Goal: Information Seeking & Learning: Learn about a topic

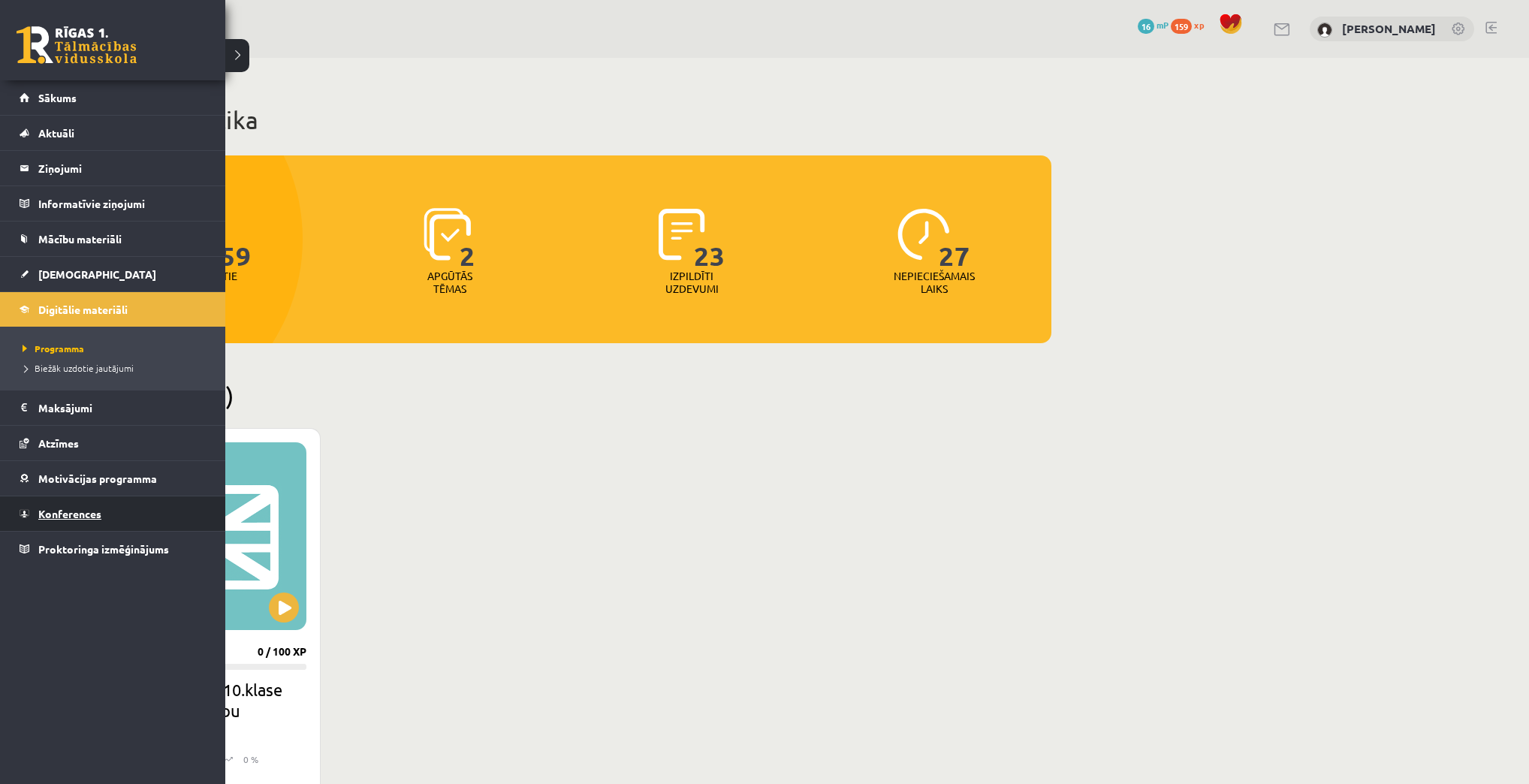
click at [106, 506] on link "Konferences" at bounding box center [113, 513] width 187 height 35
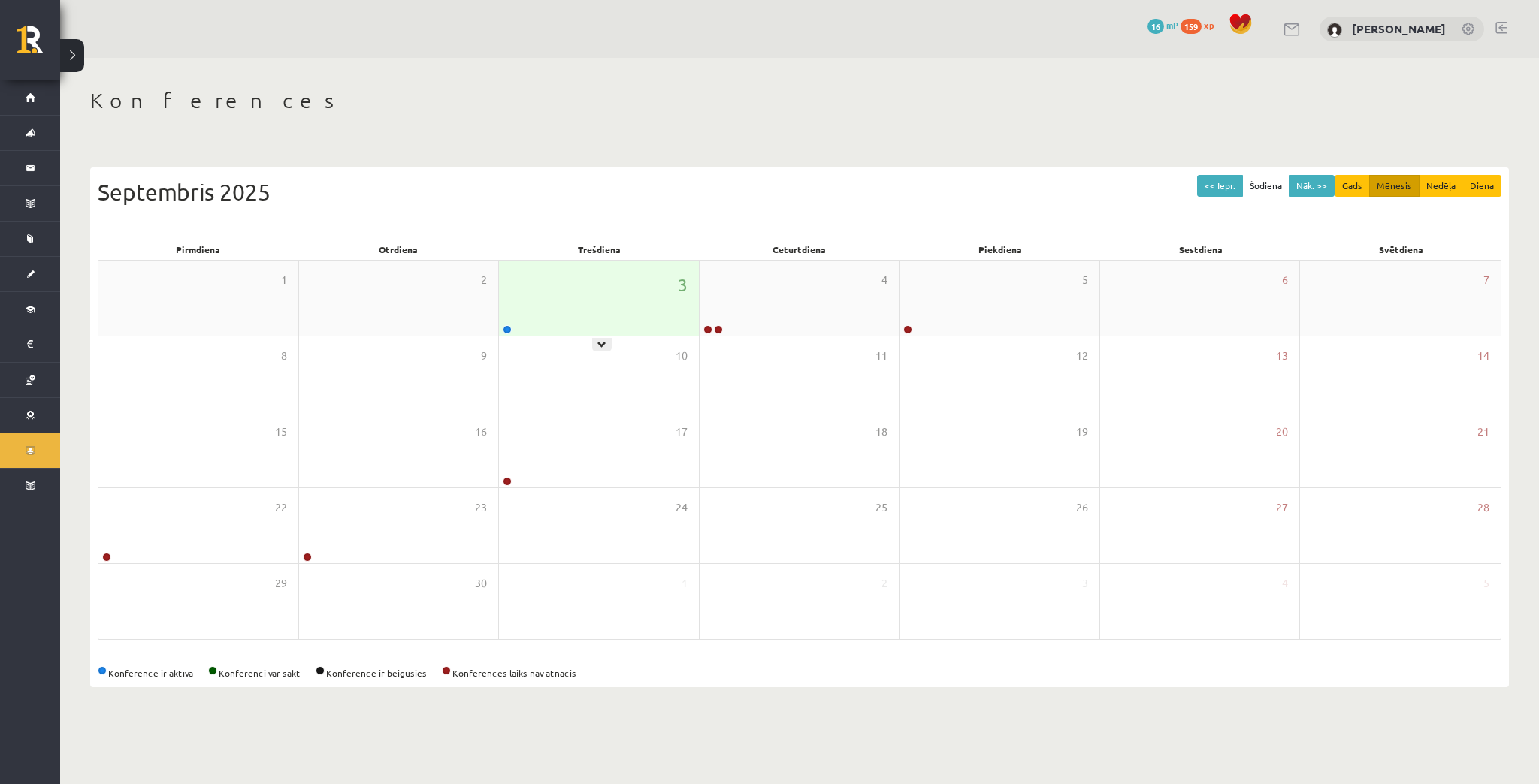
click at [514, 328] on div "3" at bounding box center [599, 298] width 200 height 75
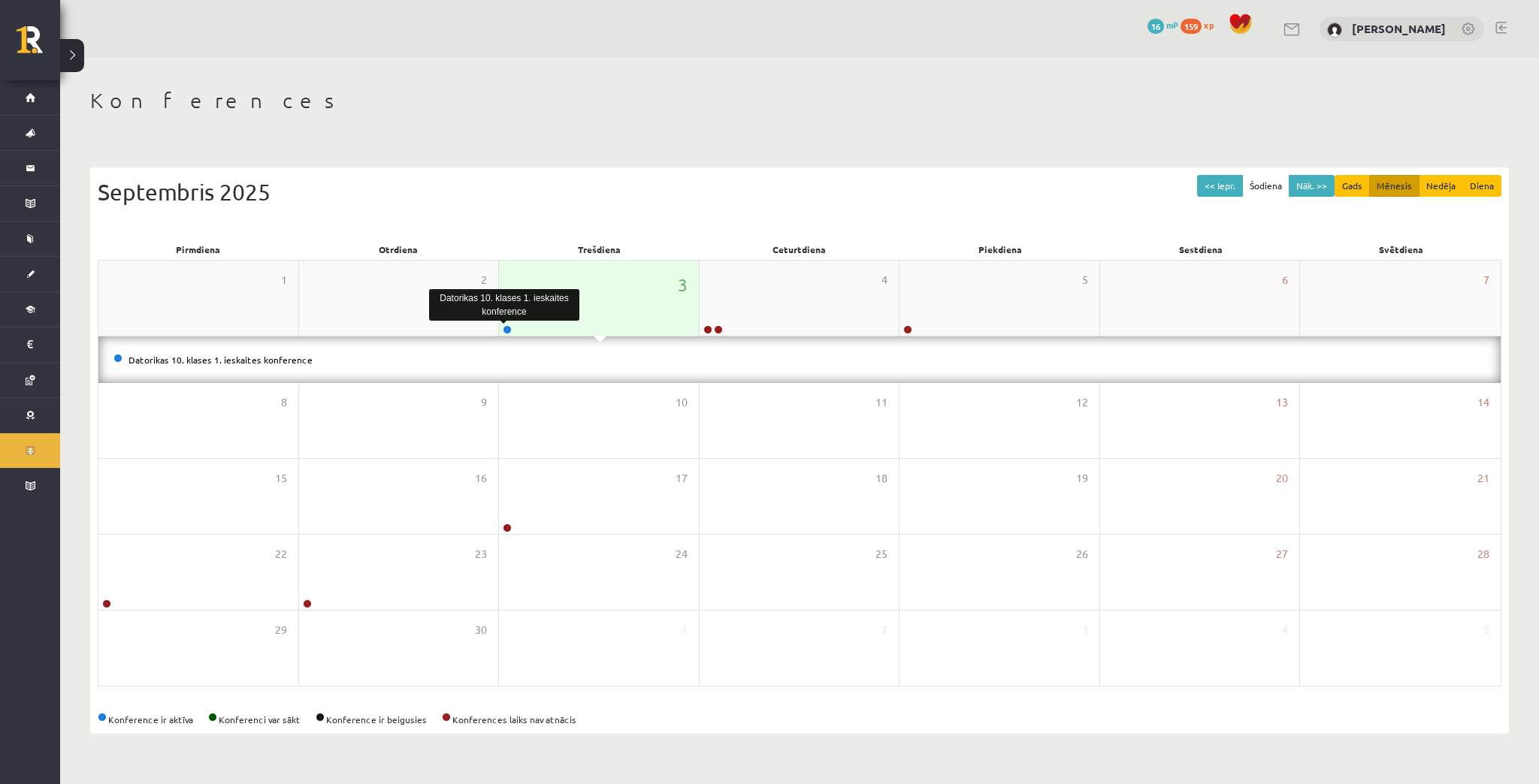
click at [508, 327] on link at bounding box center [507, 329] width 9 height 9
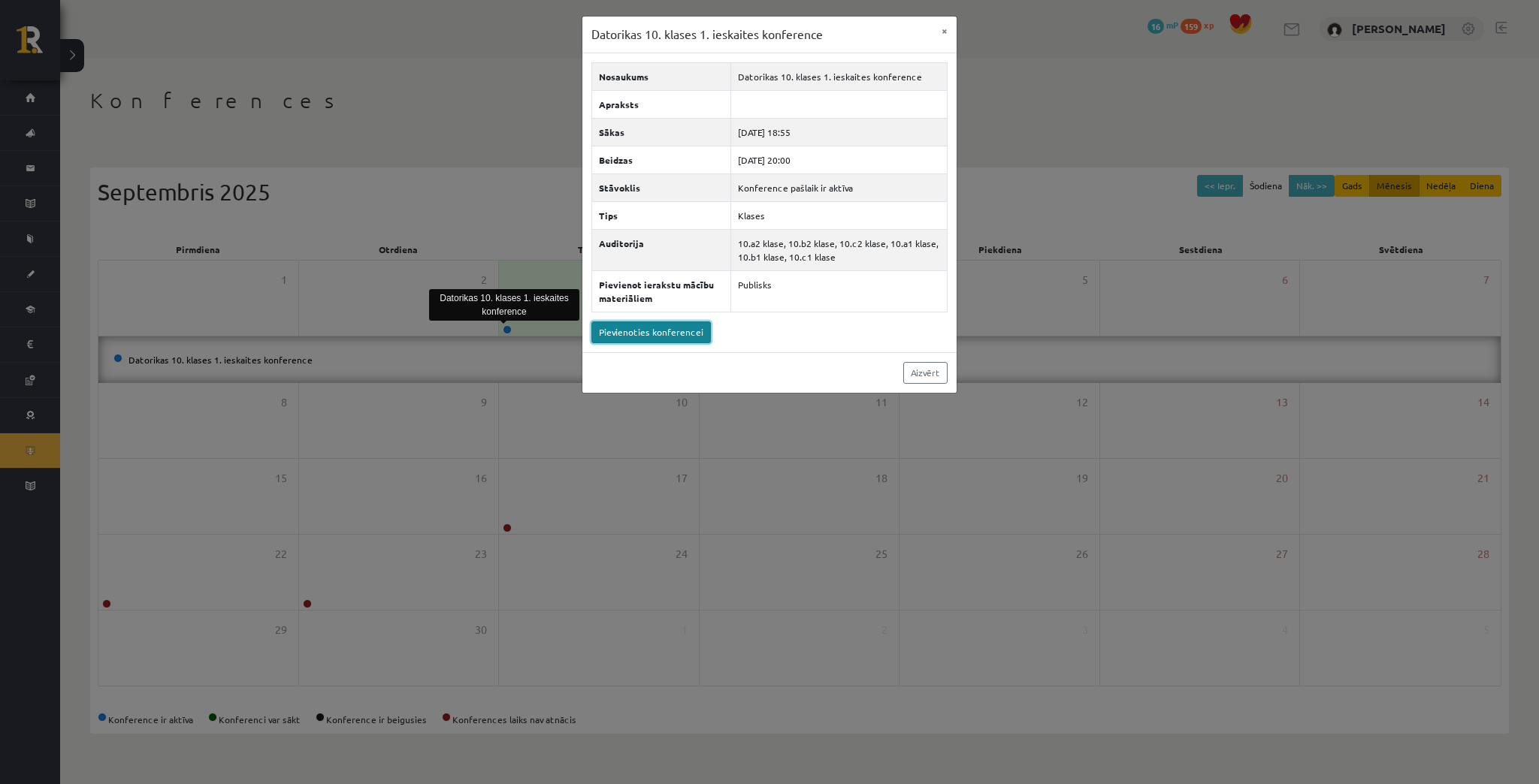
click at [606, 334] on link "Pievienoties konferencei" at bounding box center [651, 332] width 119 height 22
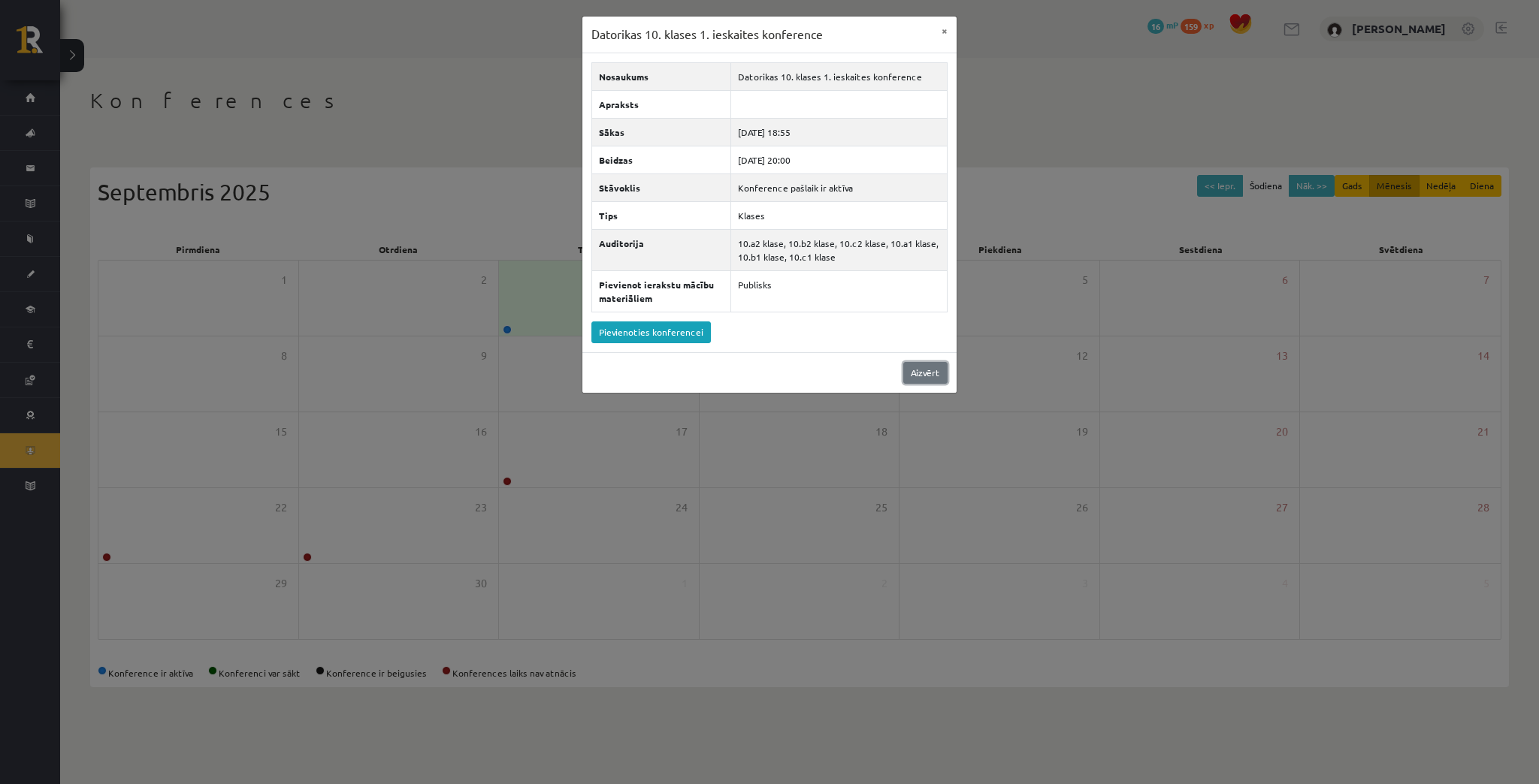
click at [914, 366] on link "Aizvērt" at bounding box center [925, 373] width 45 height 22
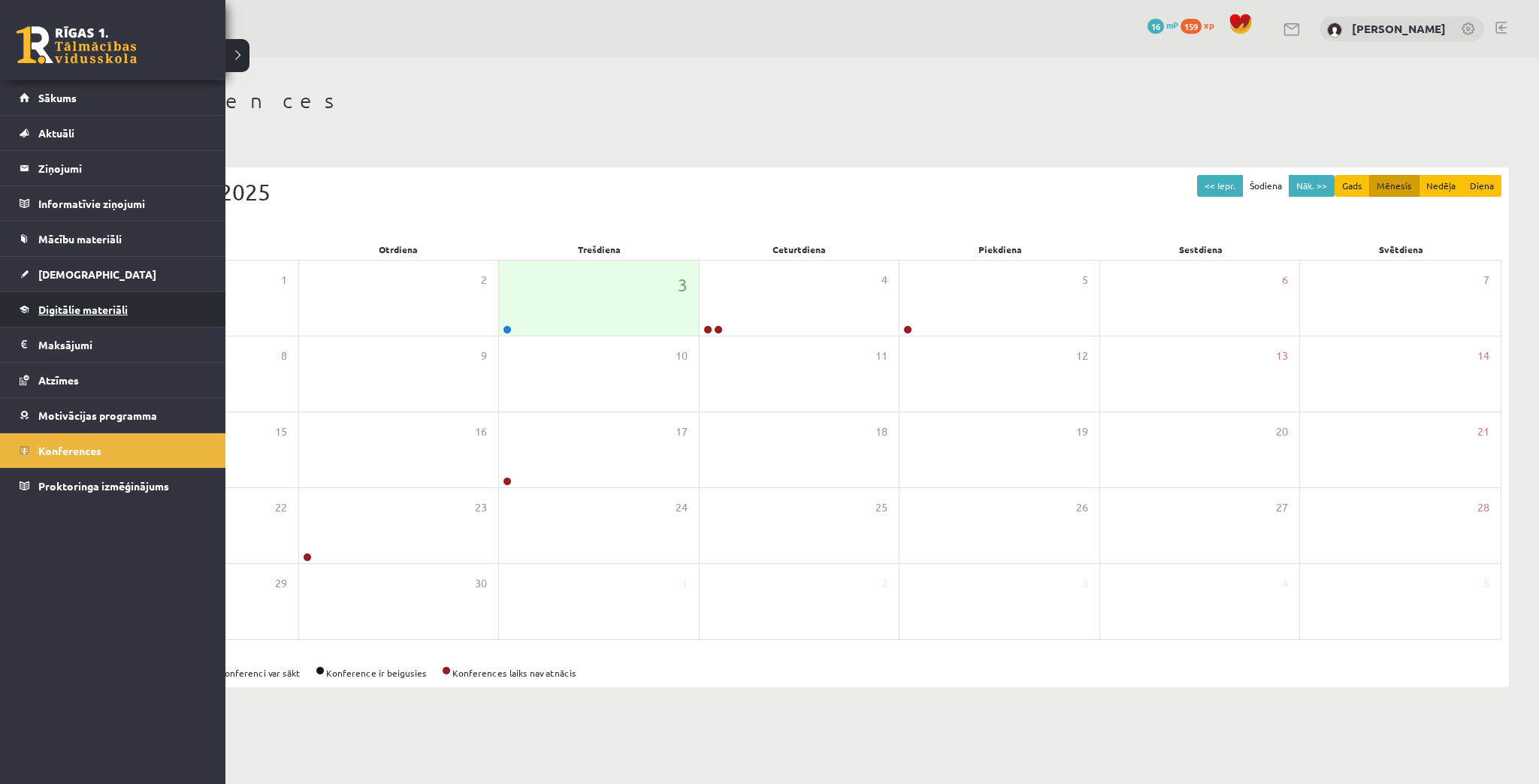
click at [76, 319] on link "Digitālie materiāli" at bounding box center [113, 310] width 187 height 35
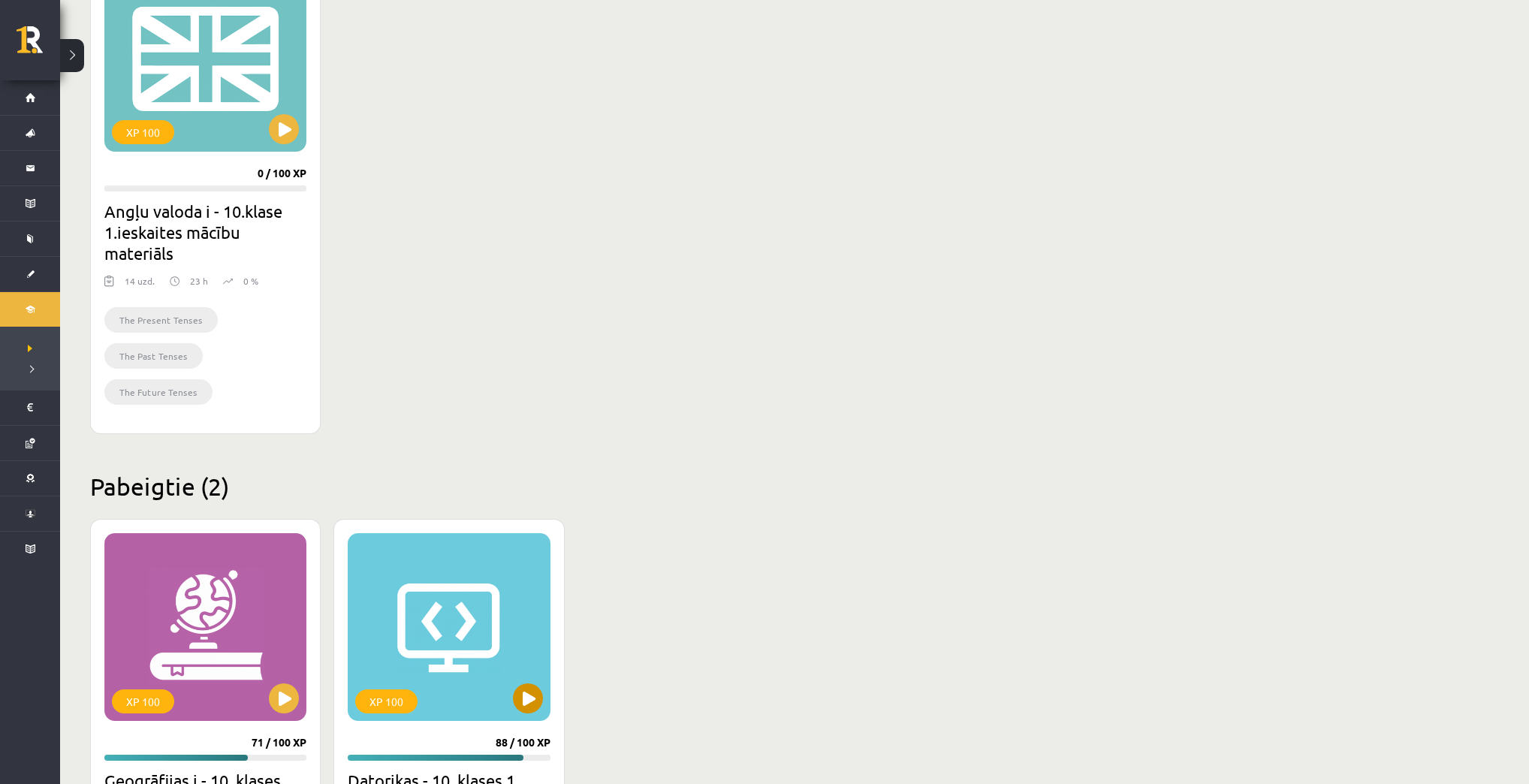
scroll to position [706, 0]
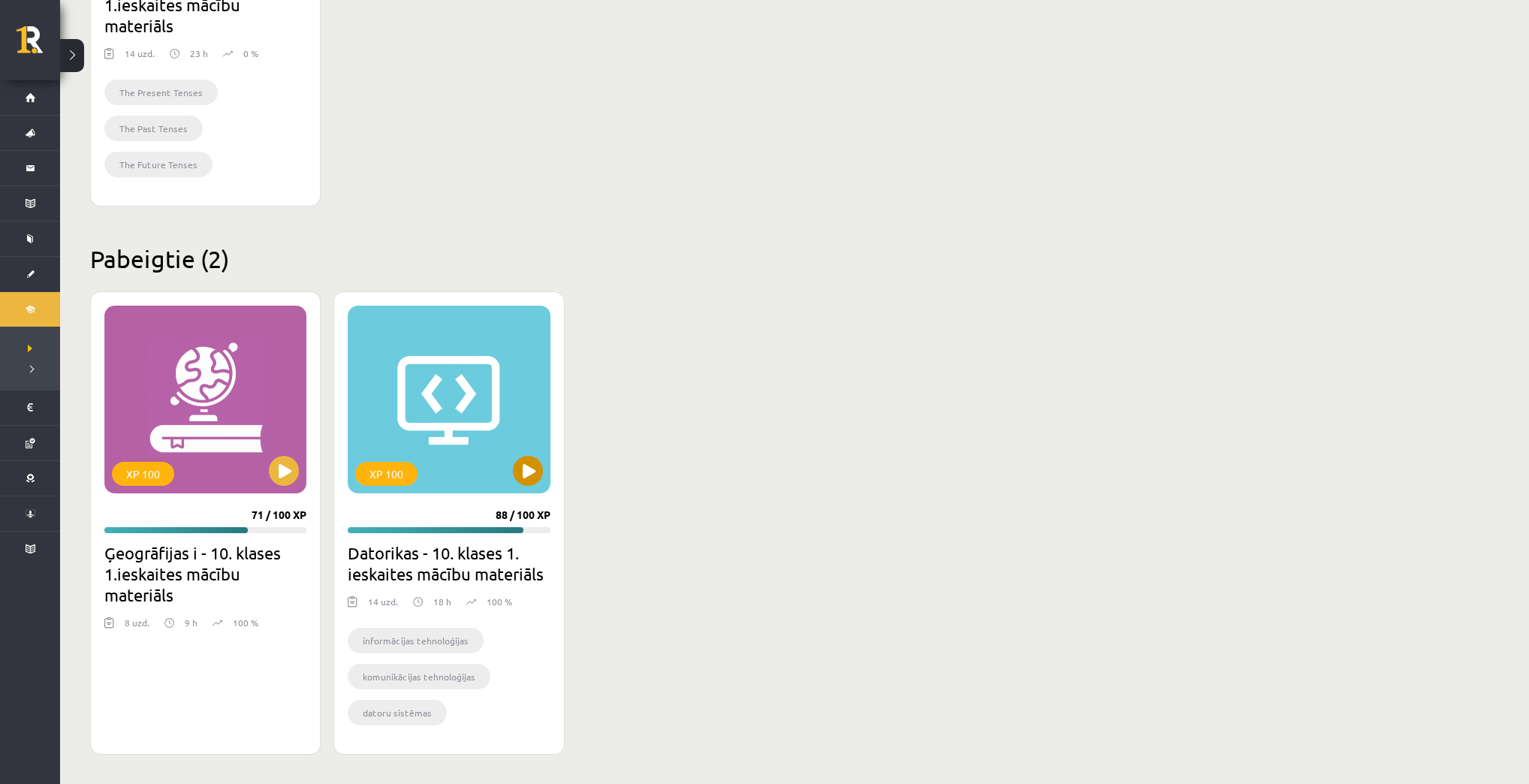
click at [511, 483] on div "XP 100" at bounding box center [448, 399] width 202 height 188
click at [396, 464] on div "XP 100" at bounding box center [386, 474] width 63 height 24
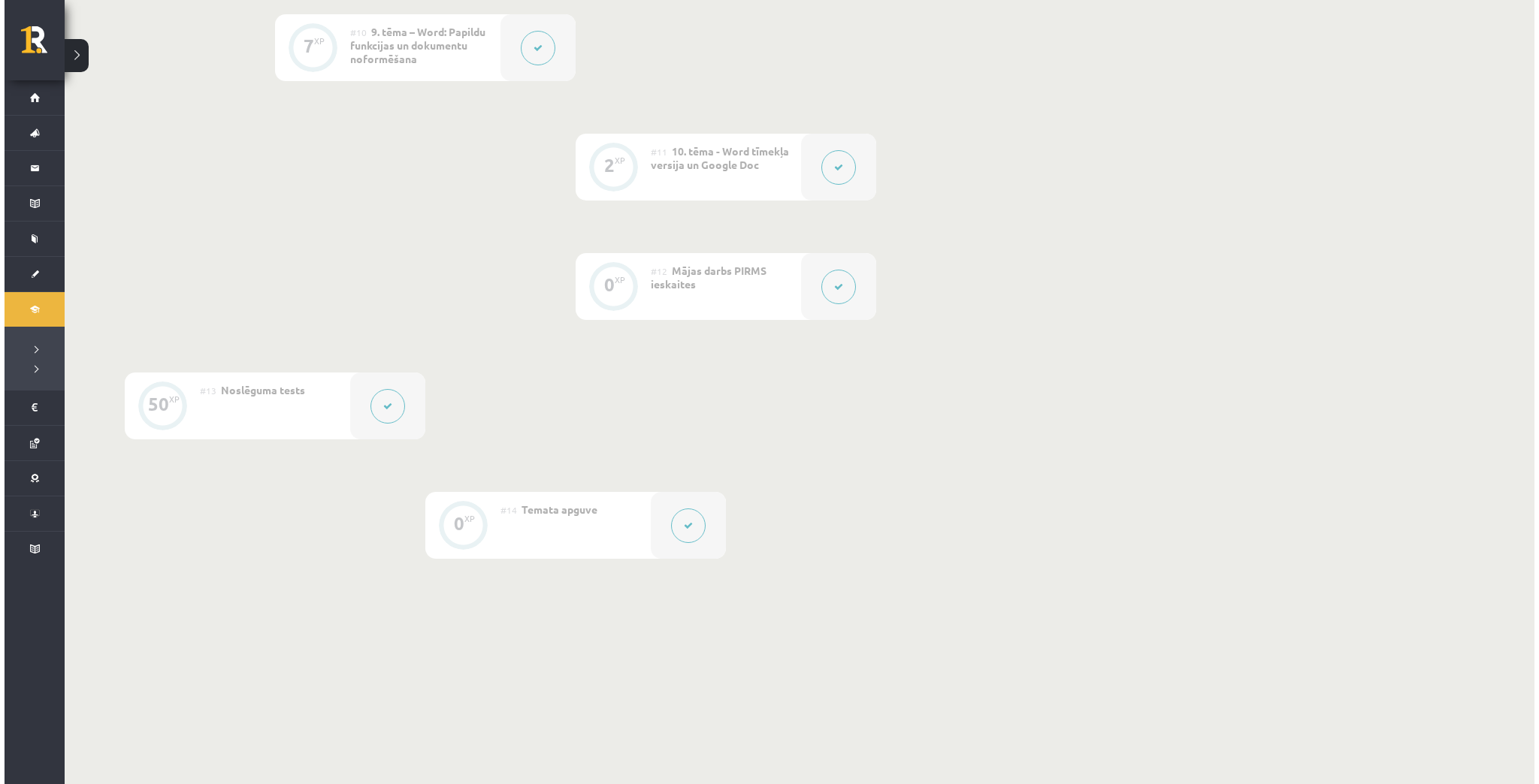
scroll to position [1557, 0]
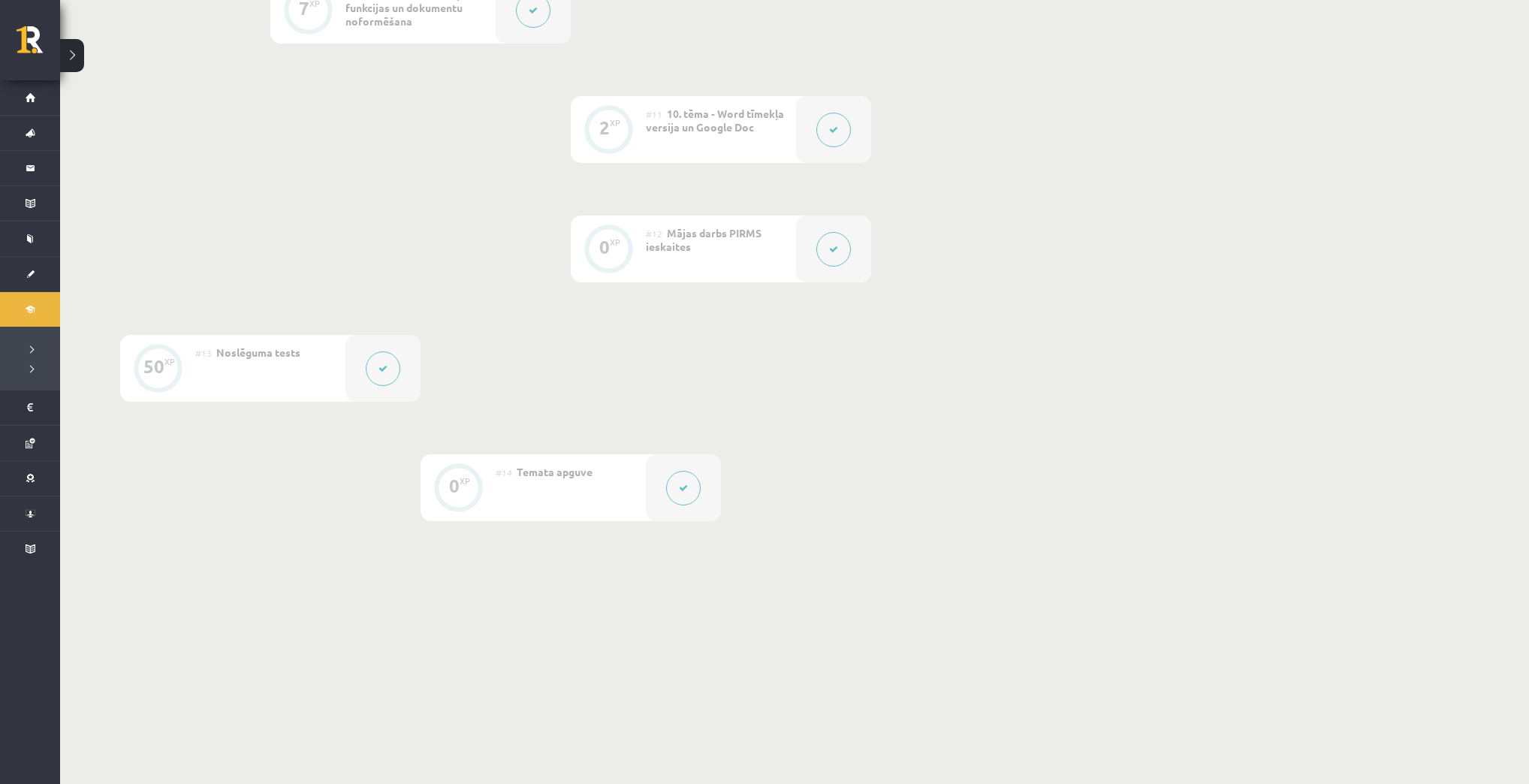
click at [385, 361] on button at bounding box center [383, 369] width 35 height 35
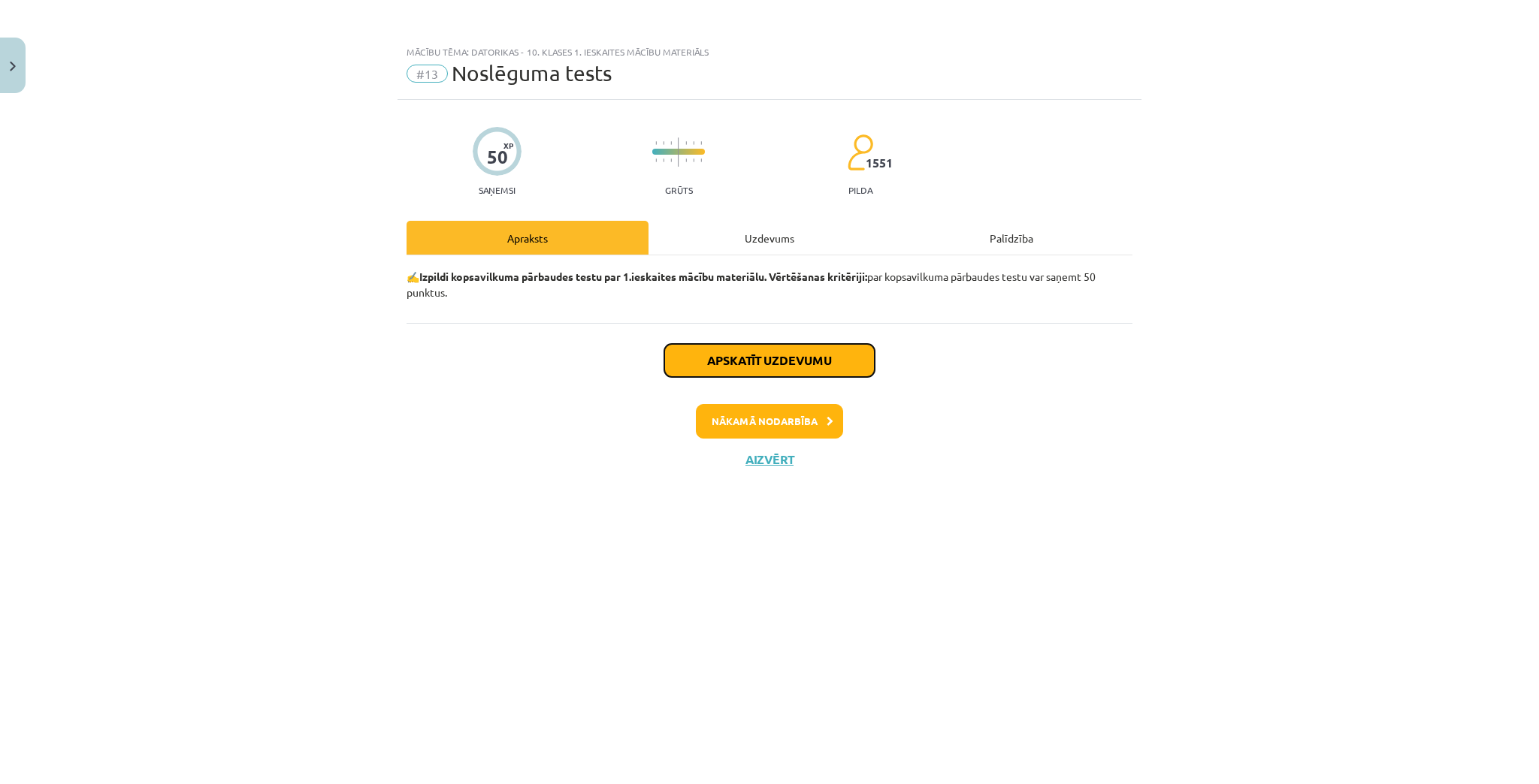
click at [705, 351] on button "Apskatīt uzdevumu" at bounding box center [769, 360] width 210 height 33
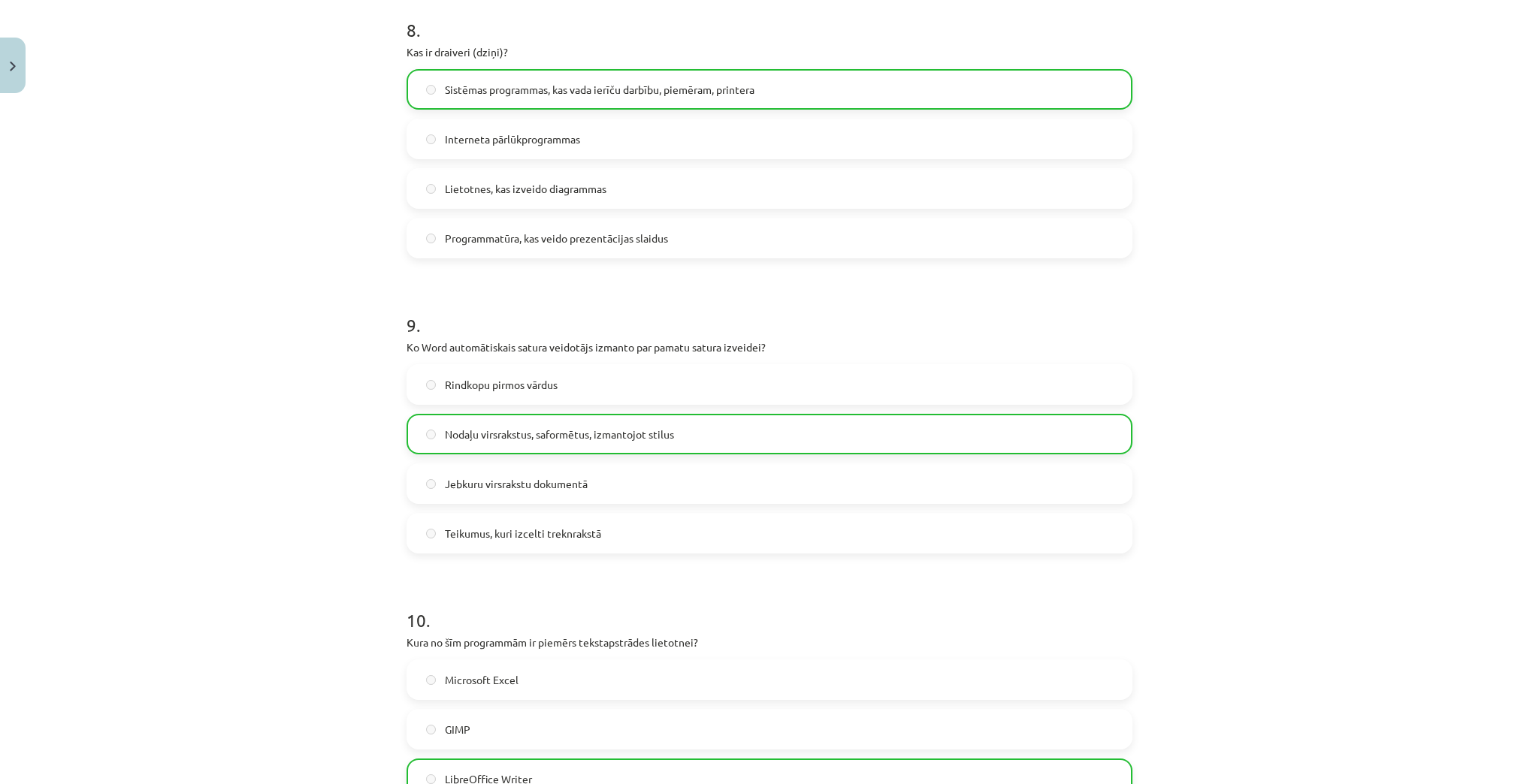
scroll to position [2629, 0]
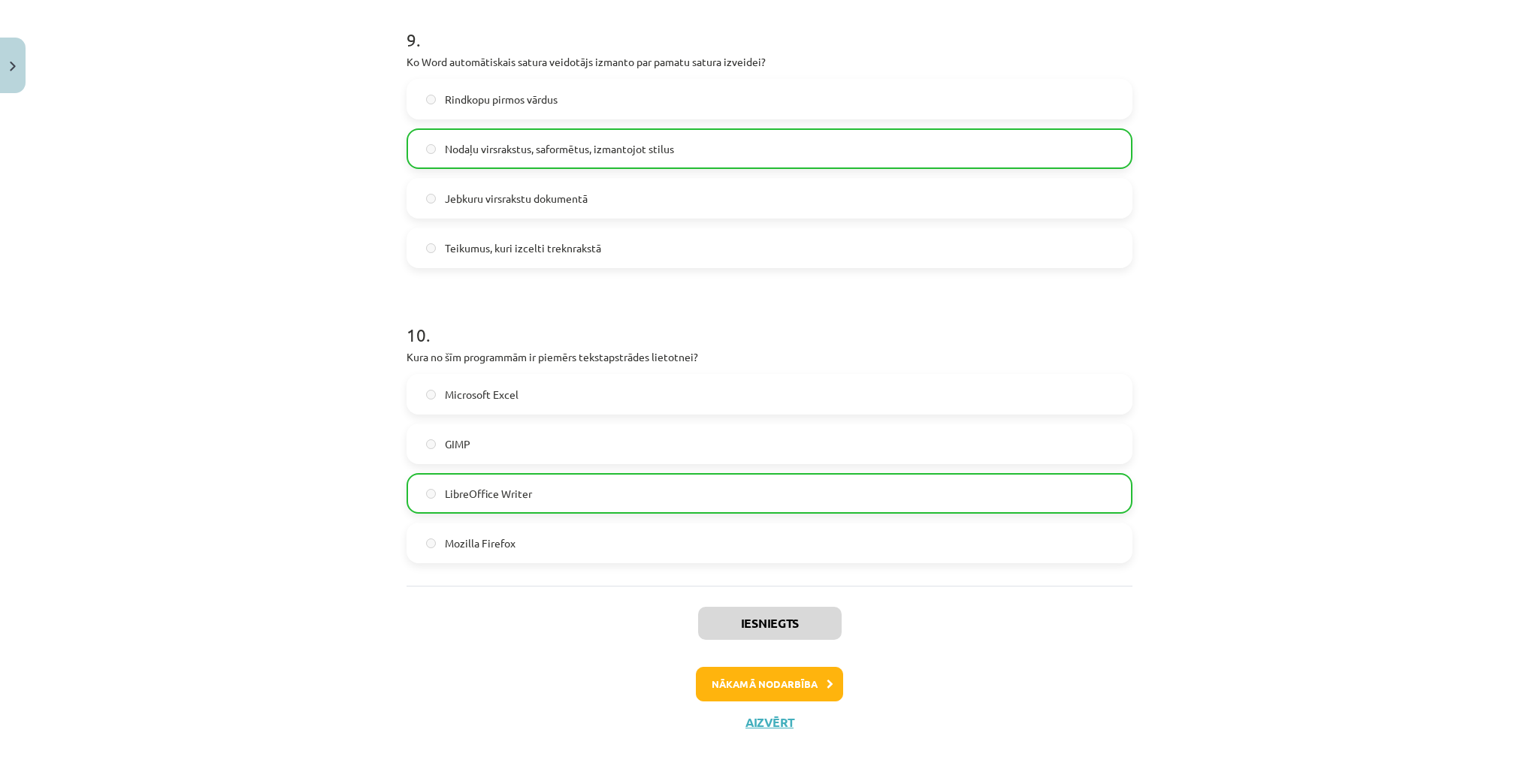
click at [752, 694] on button "Nākamā nodarbība" at bounding box center [769, 684] width 147 height 35
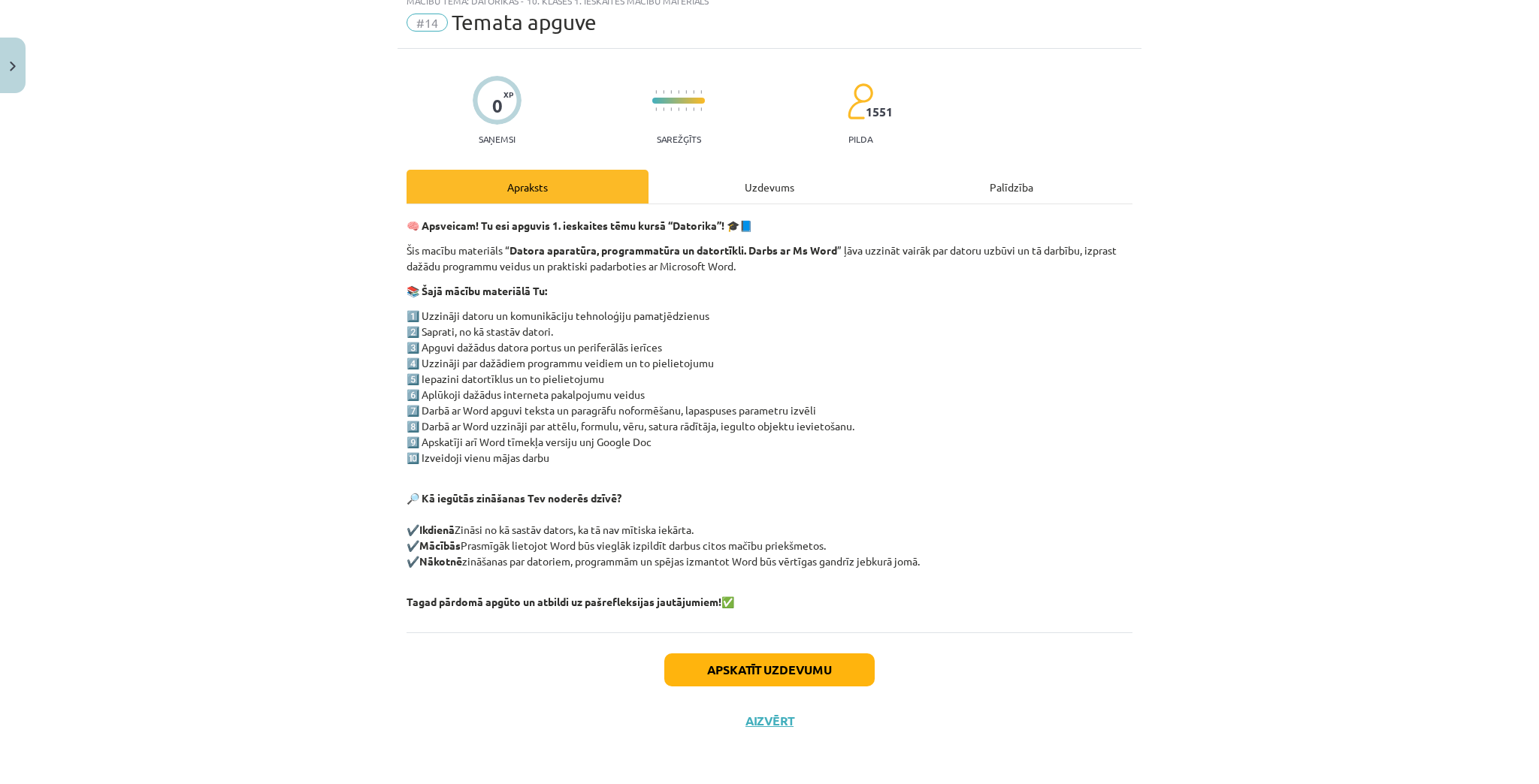
scroll to position [37, 0]
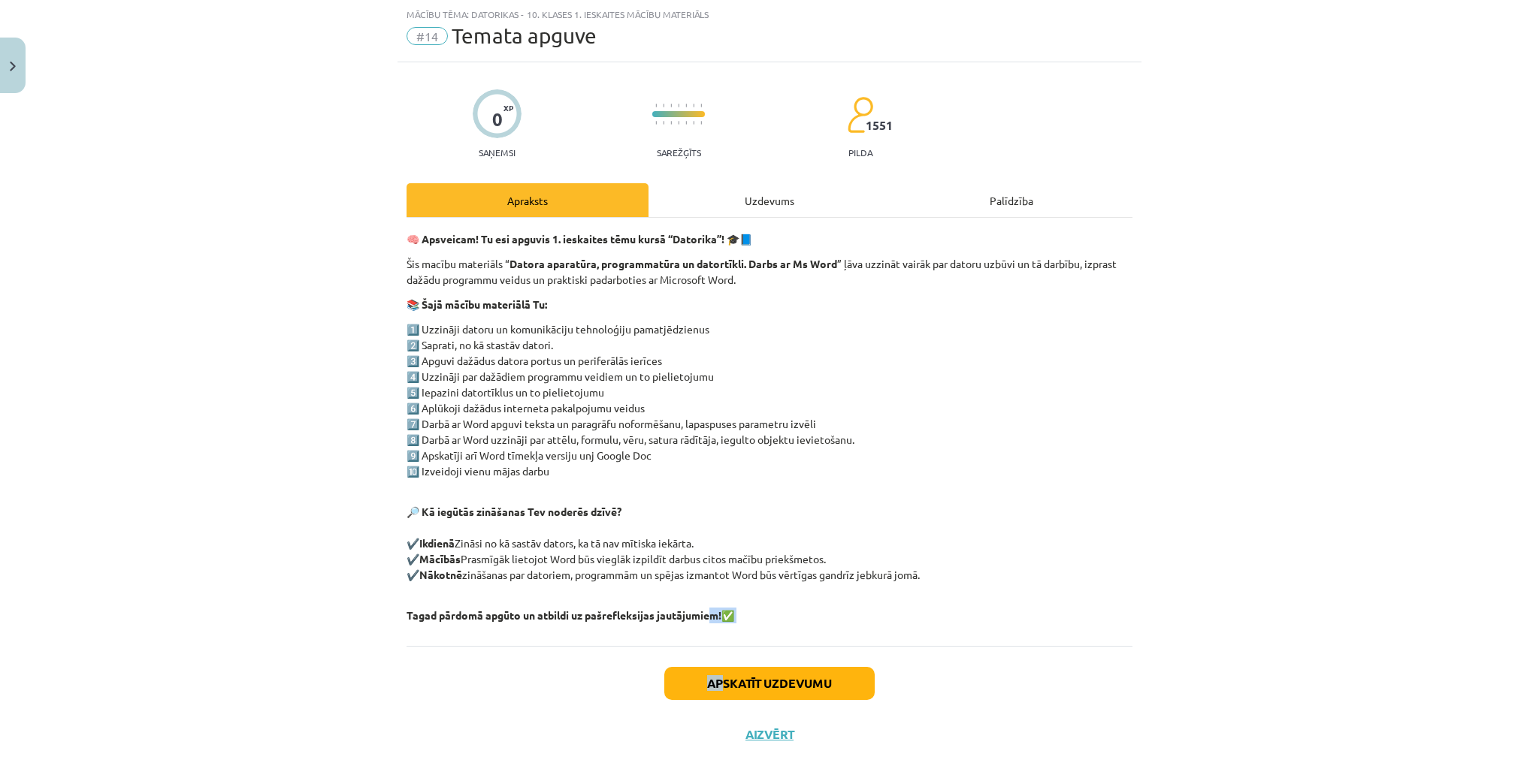
click at [713, 652] on div "0 XP Saņemsi Sarežģīts 1551 pilda Apraksts Uzdevums Palīdzība 🧠 Apsveicam! Tu e…" at bounding box center [769, 411] width 743 height 698
click at [793, 638] on div "🧠 Apsveicam! Tu esi apguvis 1. ieskaites tēmu kursā “Datorika”! 🎓📘 Šis macību m…" at bounding box center [769, 431] width 726 height 428
click at [793, 682] on button "Apskatīt uzdevumu" at bounding box center [769, 683] width 210 height 33
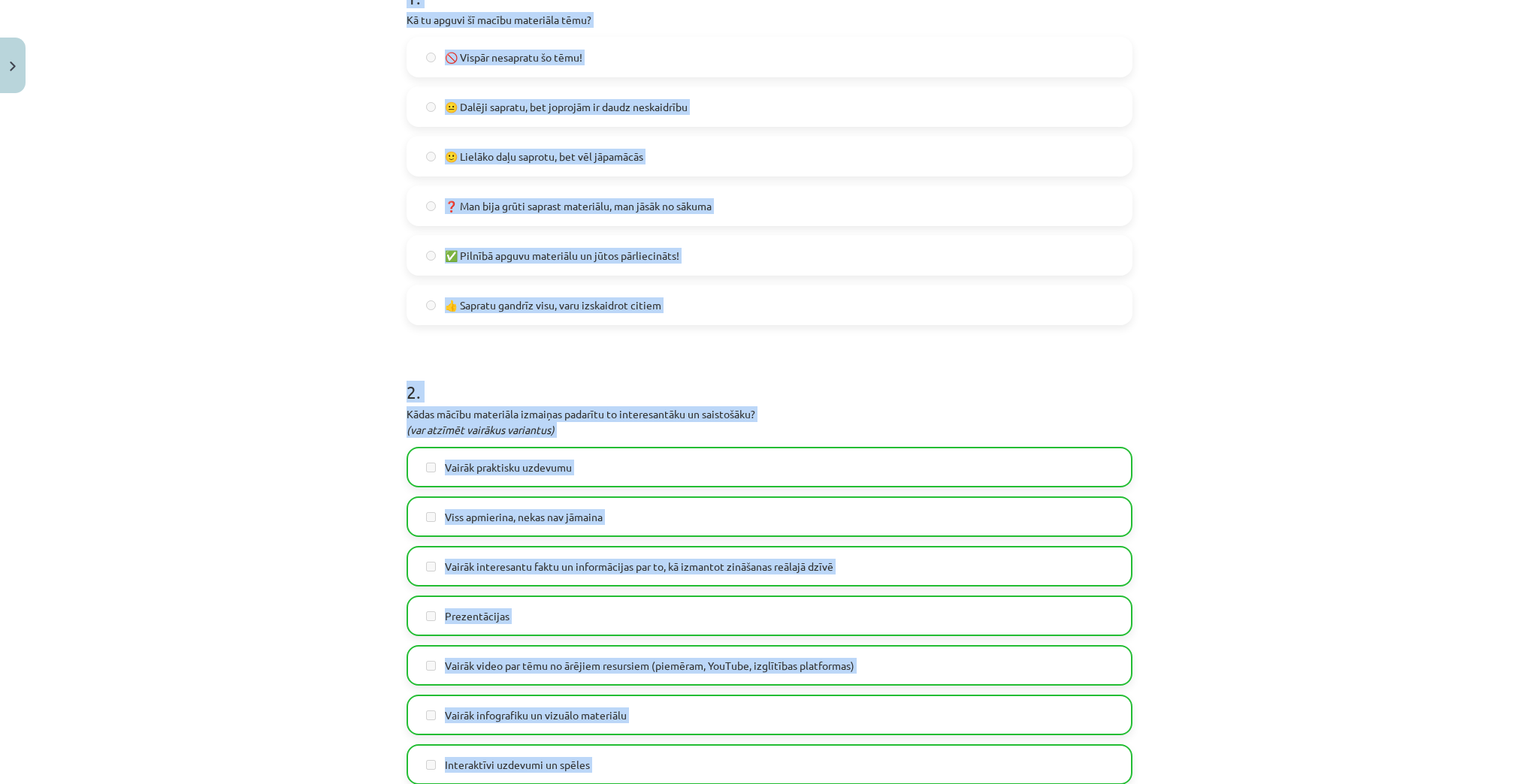
click at [93, 414] on div "Mācību tēma: Datorikas - 10. klases 1. ieskaites mācību materiāls #14 Temata ap…" at bounding box center [770, 392] width 1539 height 784
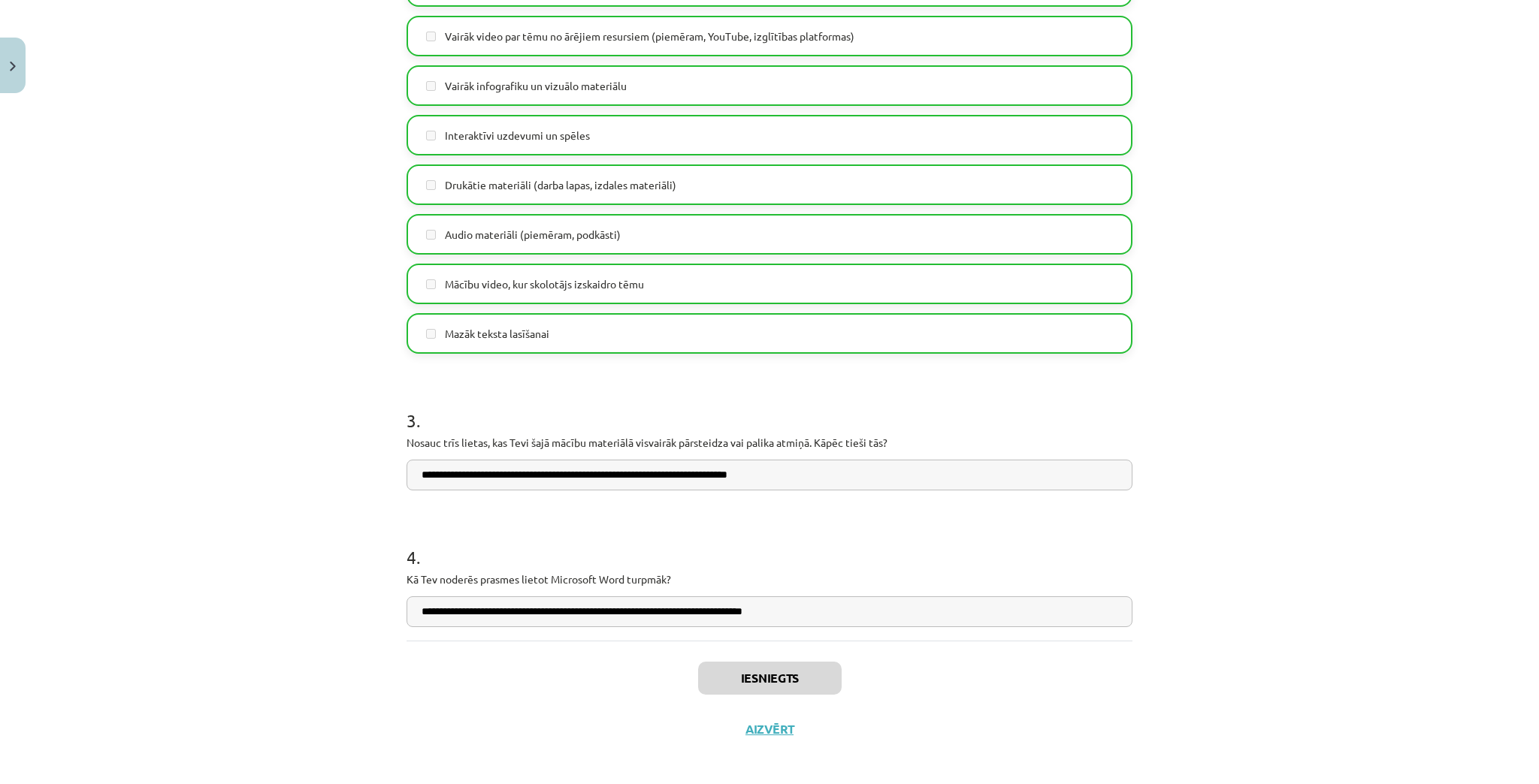
scroll to position [975, 0]
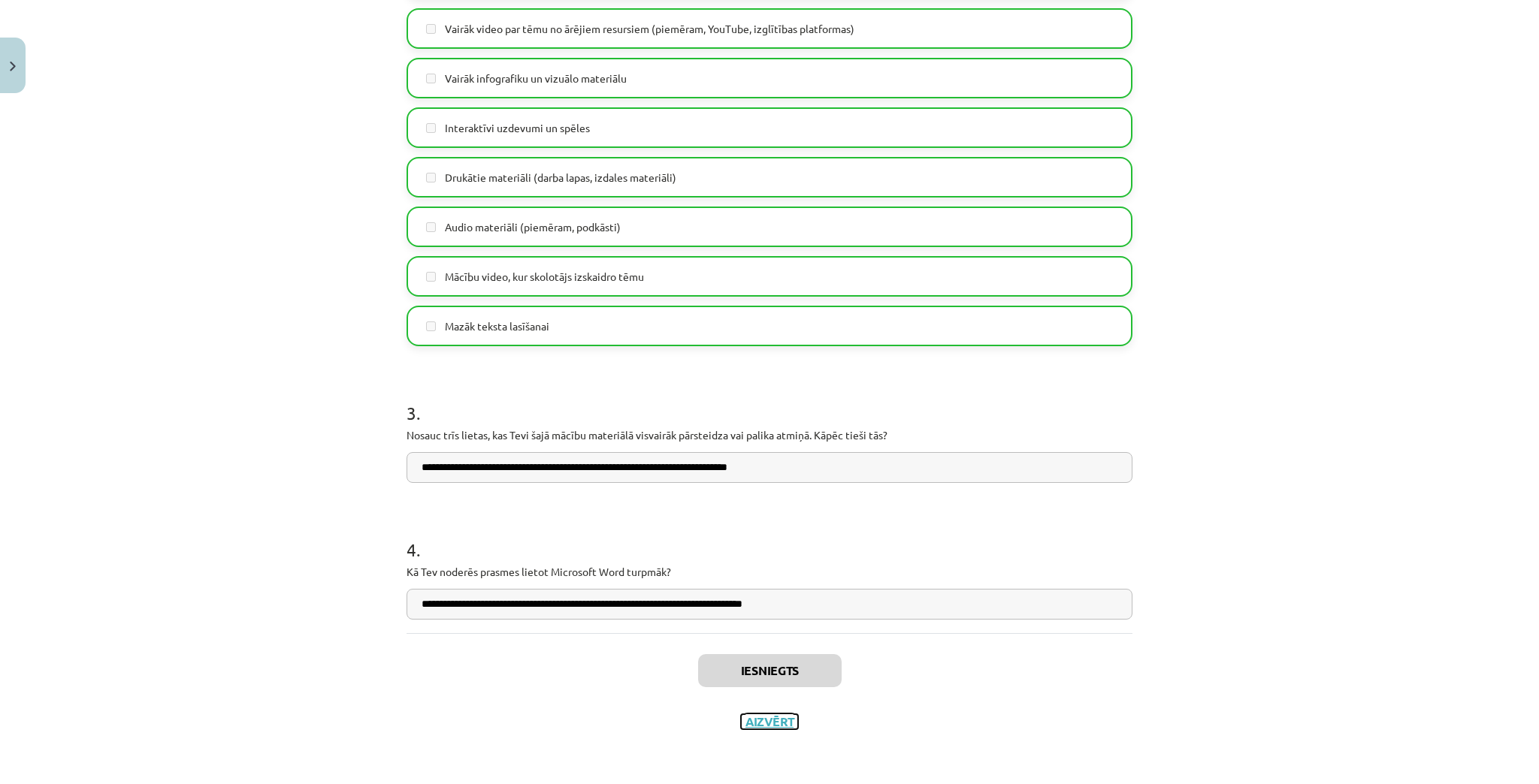
click at [770, 718] on button "Aizvērt" at bounding box center [770, 721] width 57 height 15
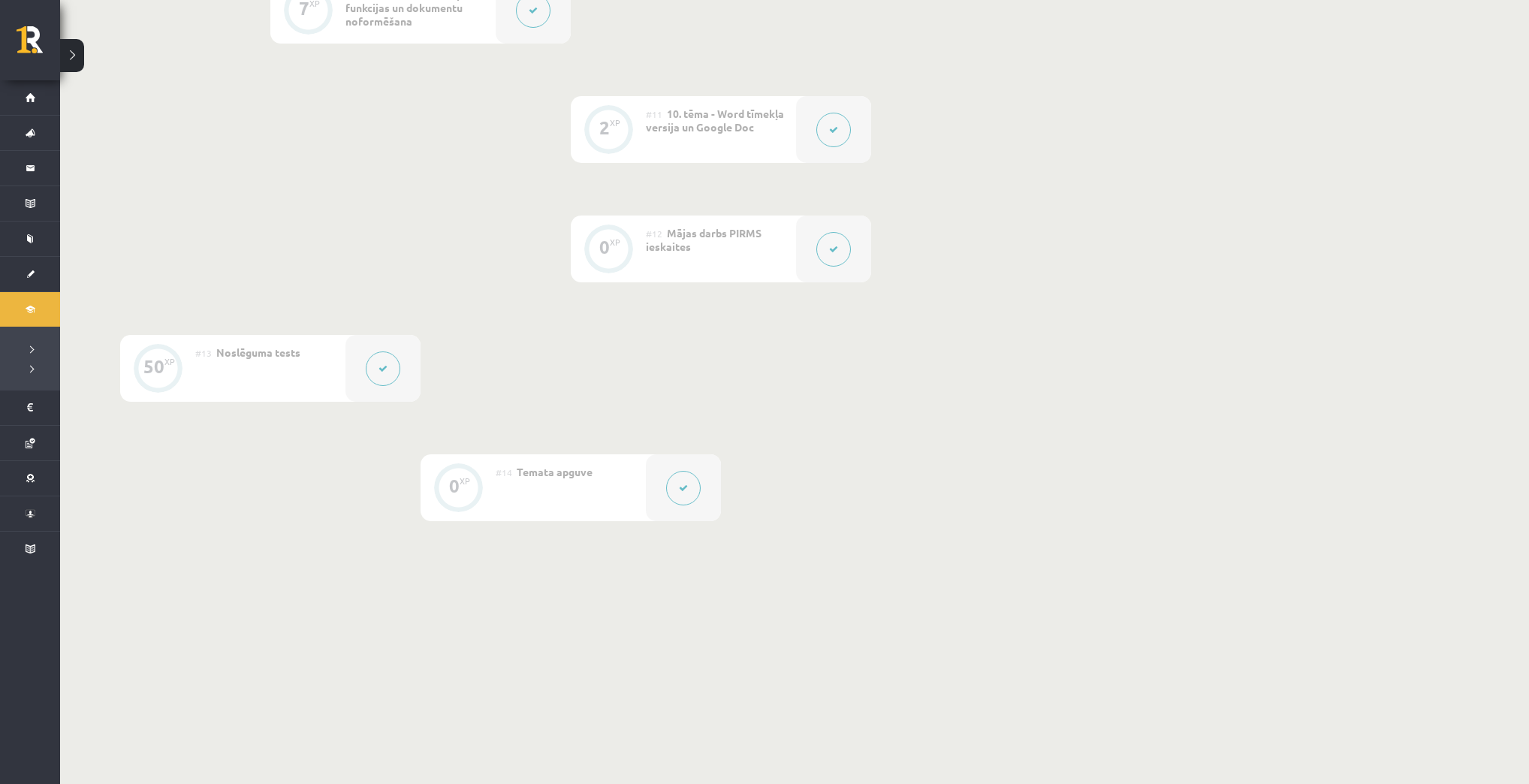
click at [827, 258] on button at bounding box center [834, 249] width 35 height 35
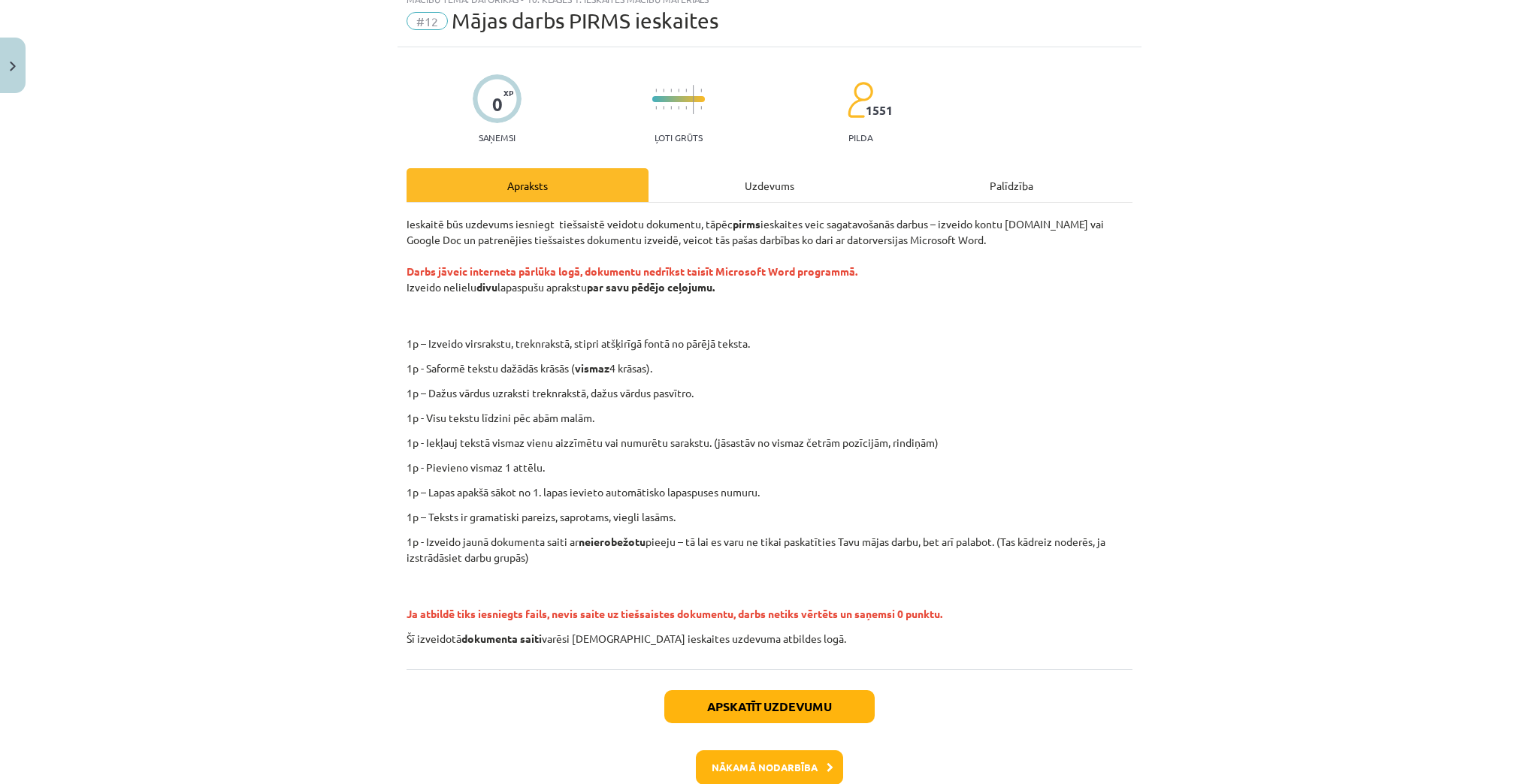
scroll to position [60, 0]
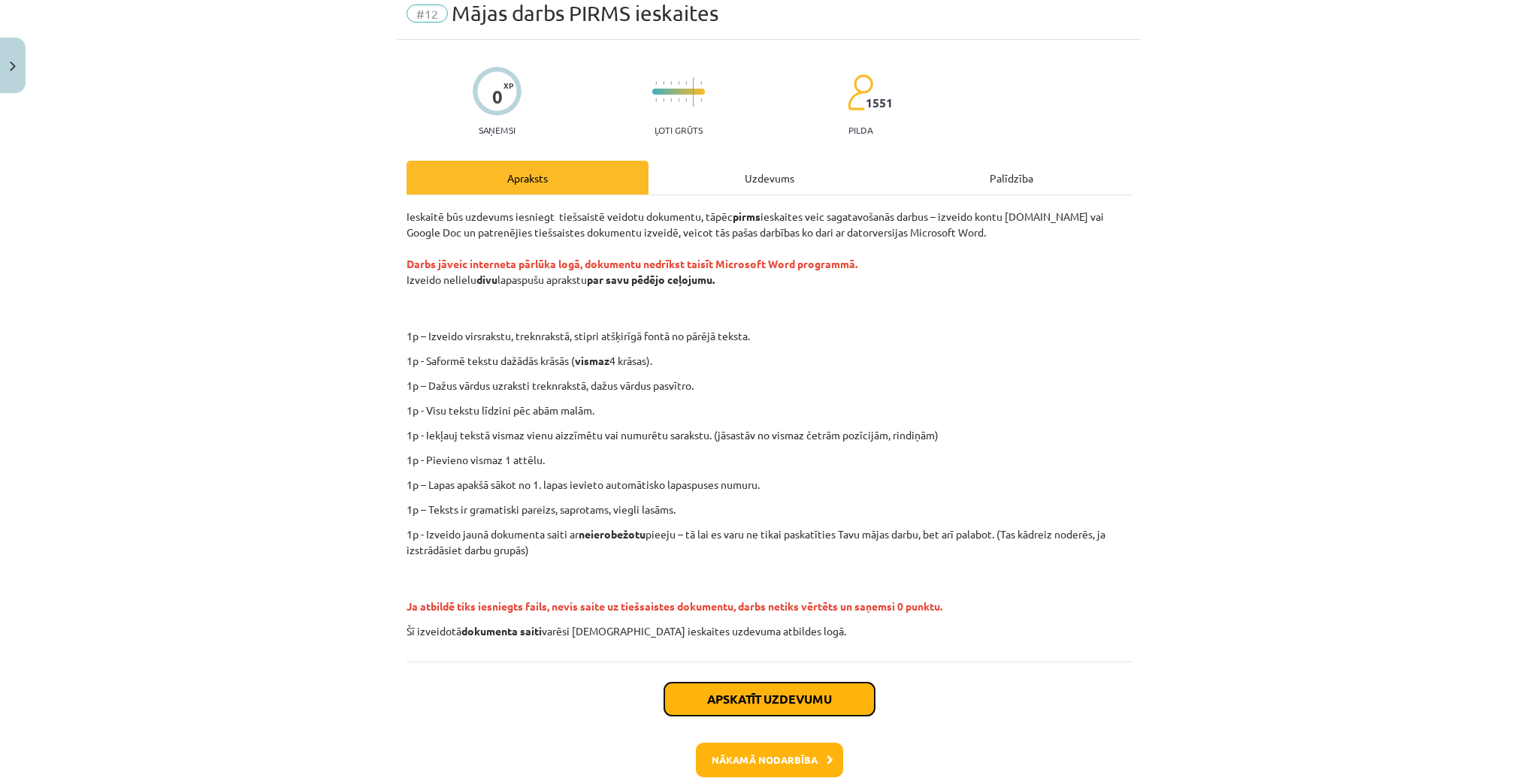
click at [763, 712] on button "Apskatīt uzdevumu" at bounding box center [769, 699] width 210 height 33
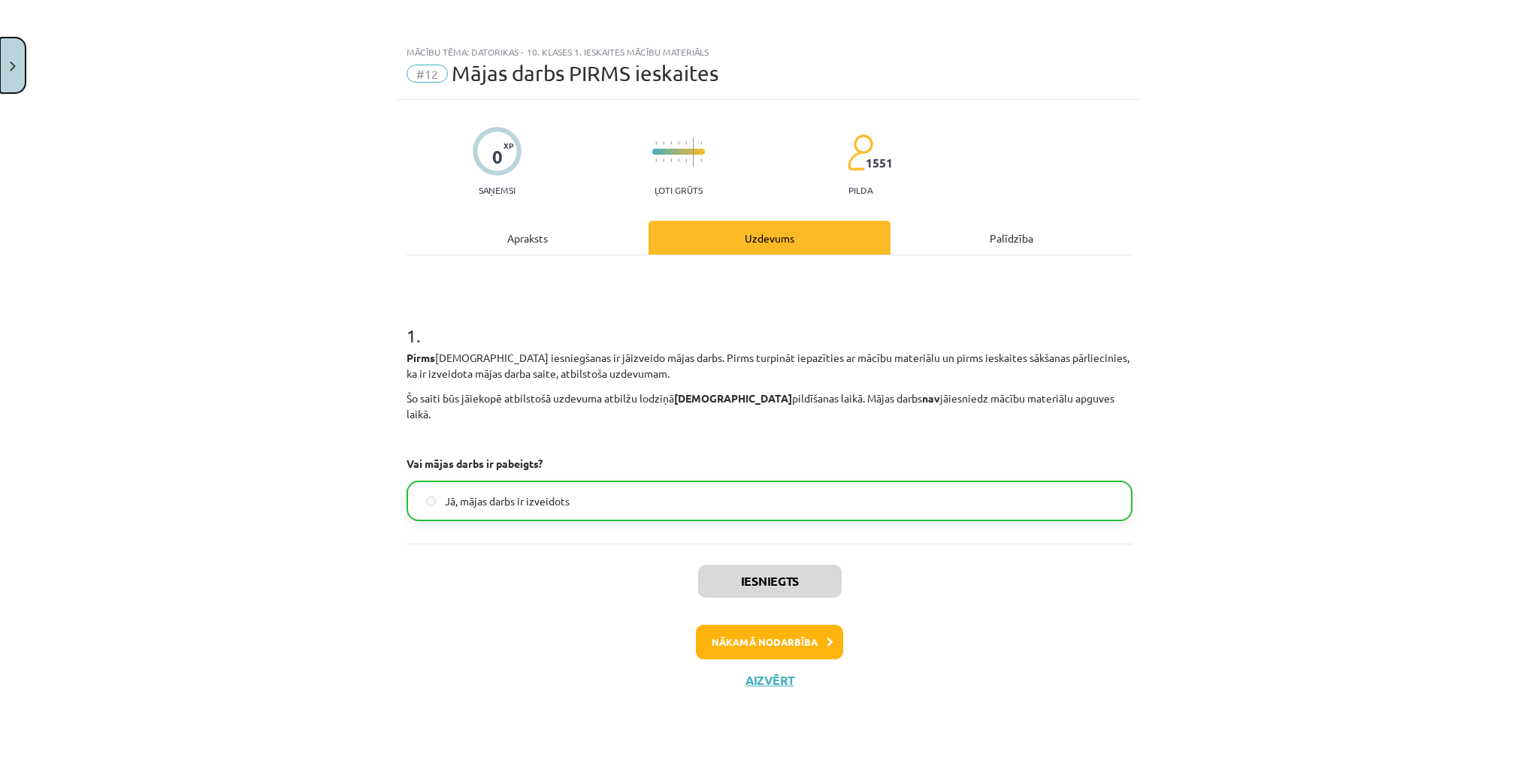
click at [5, 59] on button "Close" at bounding box center [12, 65] width 25 height 55
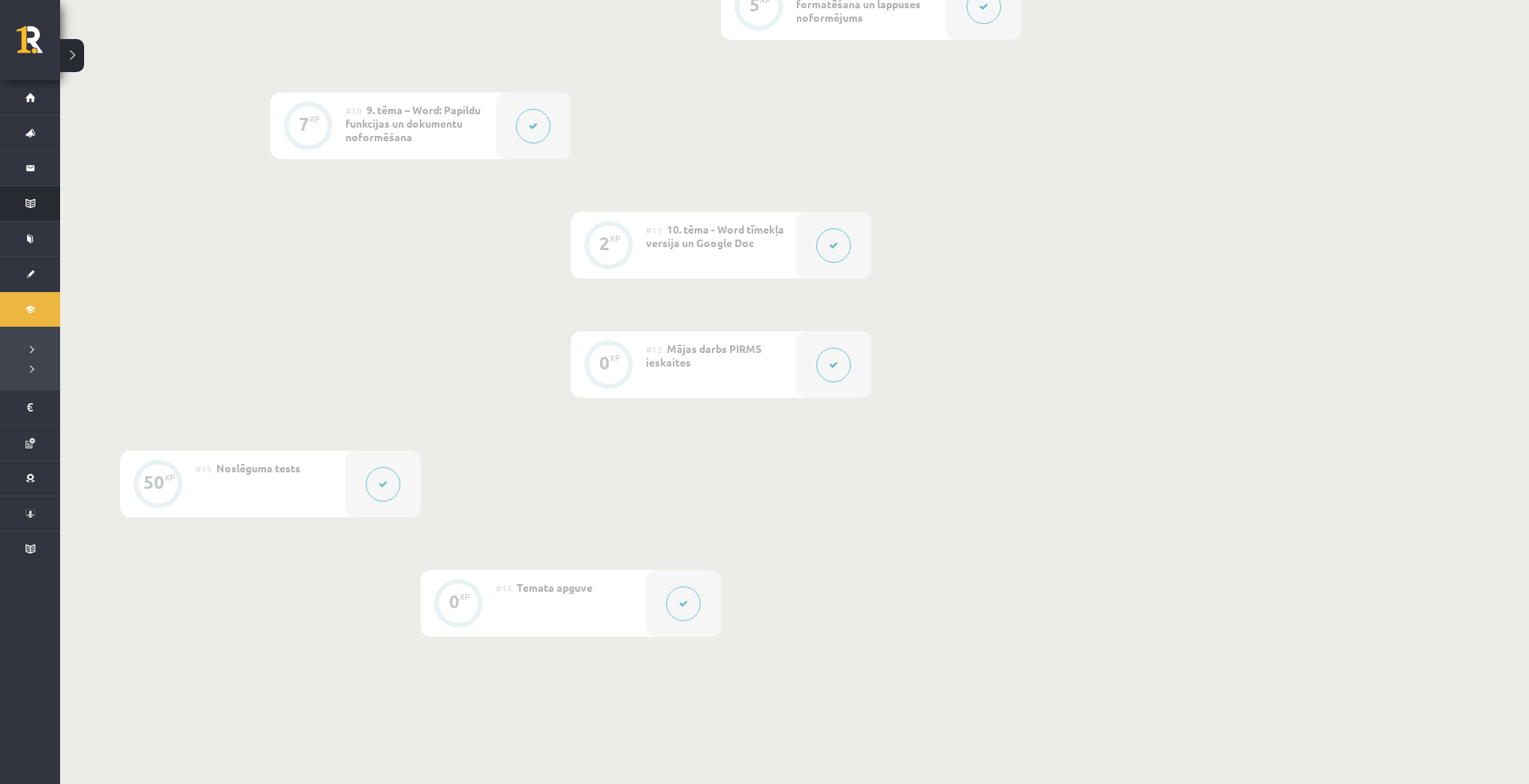
scroll to position [1376, 0]
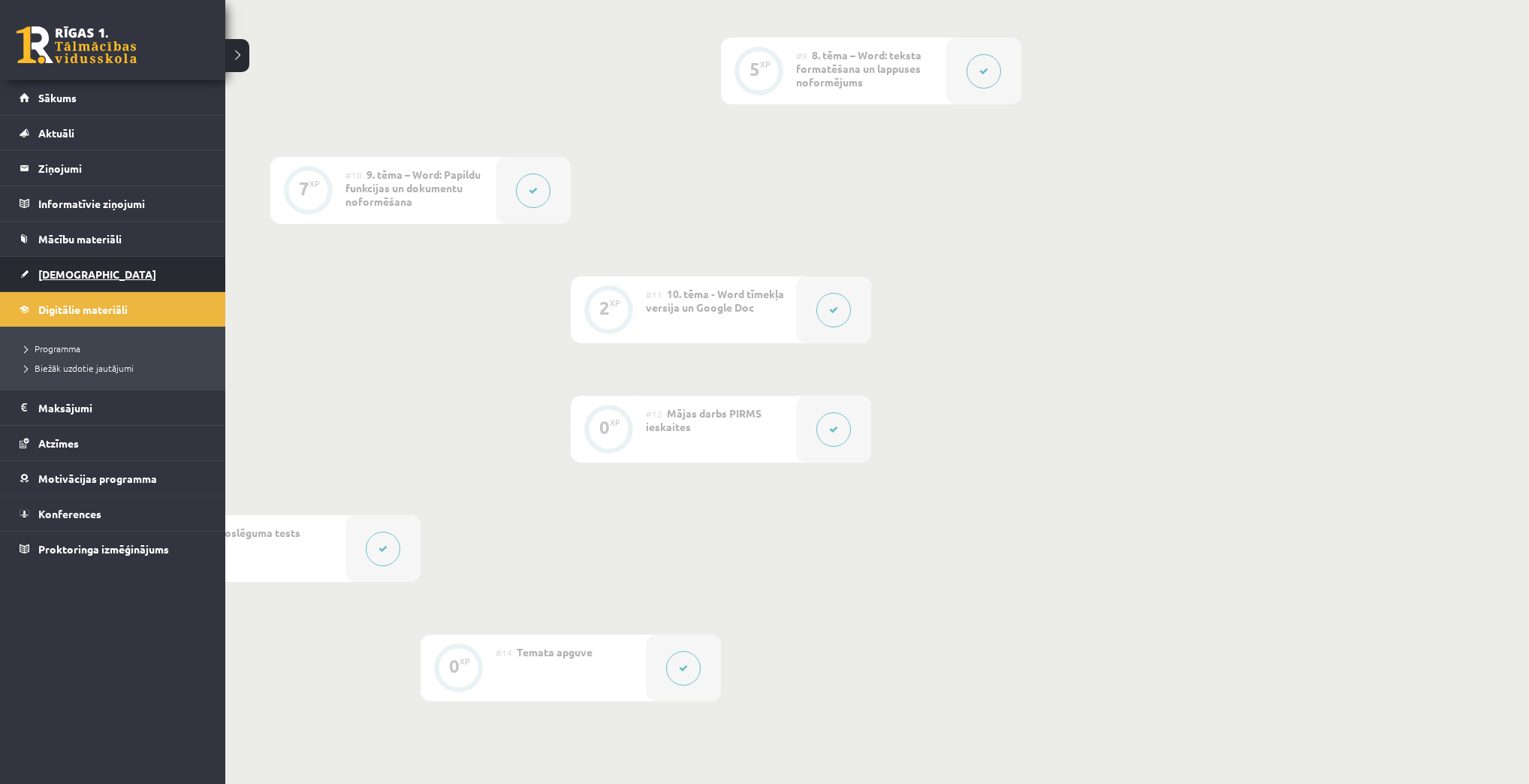
click at [69, 271] on span "[DEMOGRAPHIC_DATA]" at bounding box center [97, 274] width 118 height 14
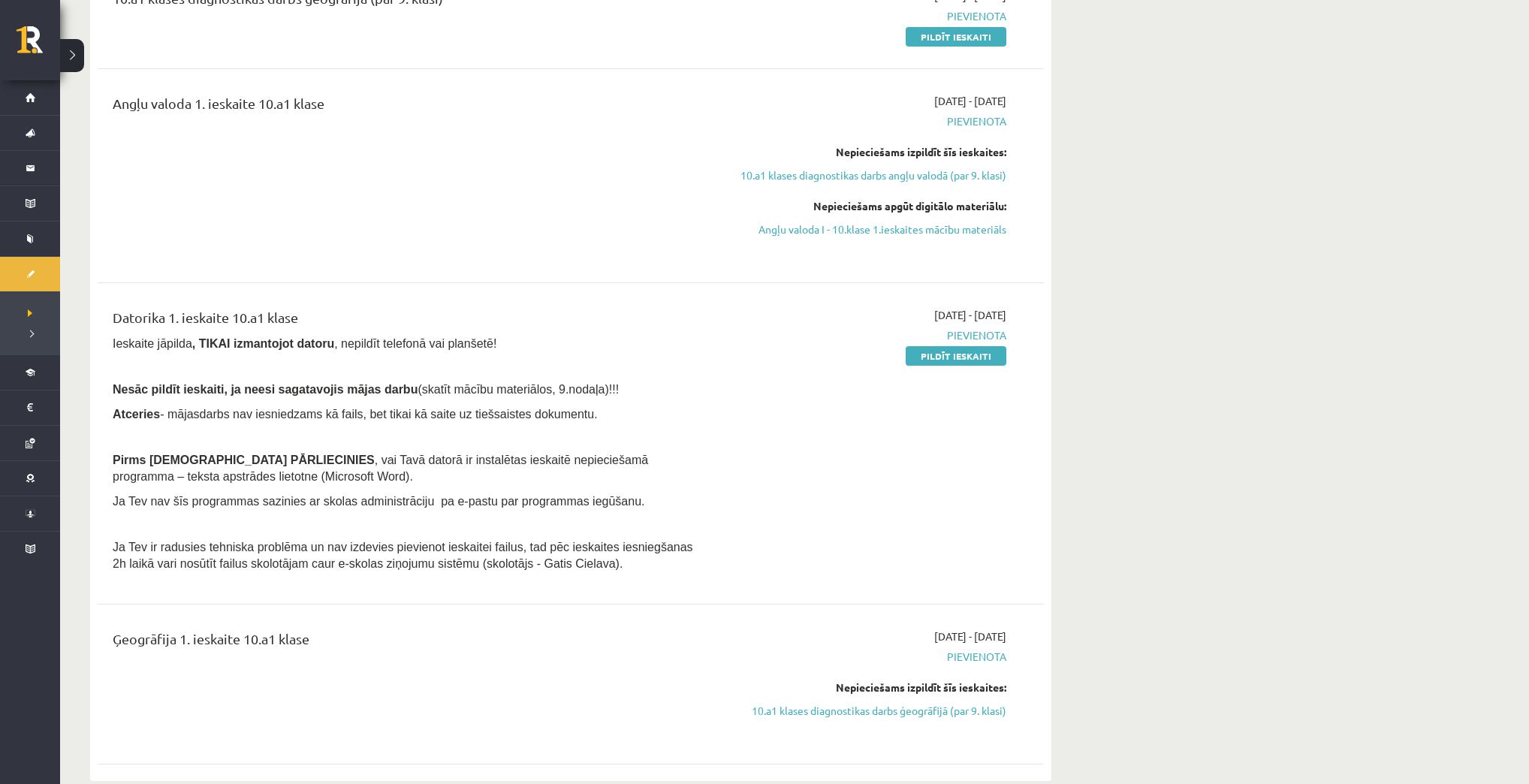
scroll to position [361, 0]
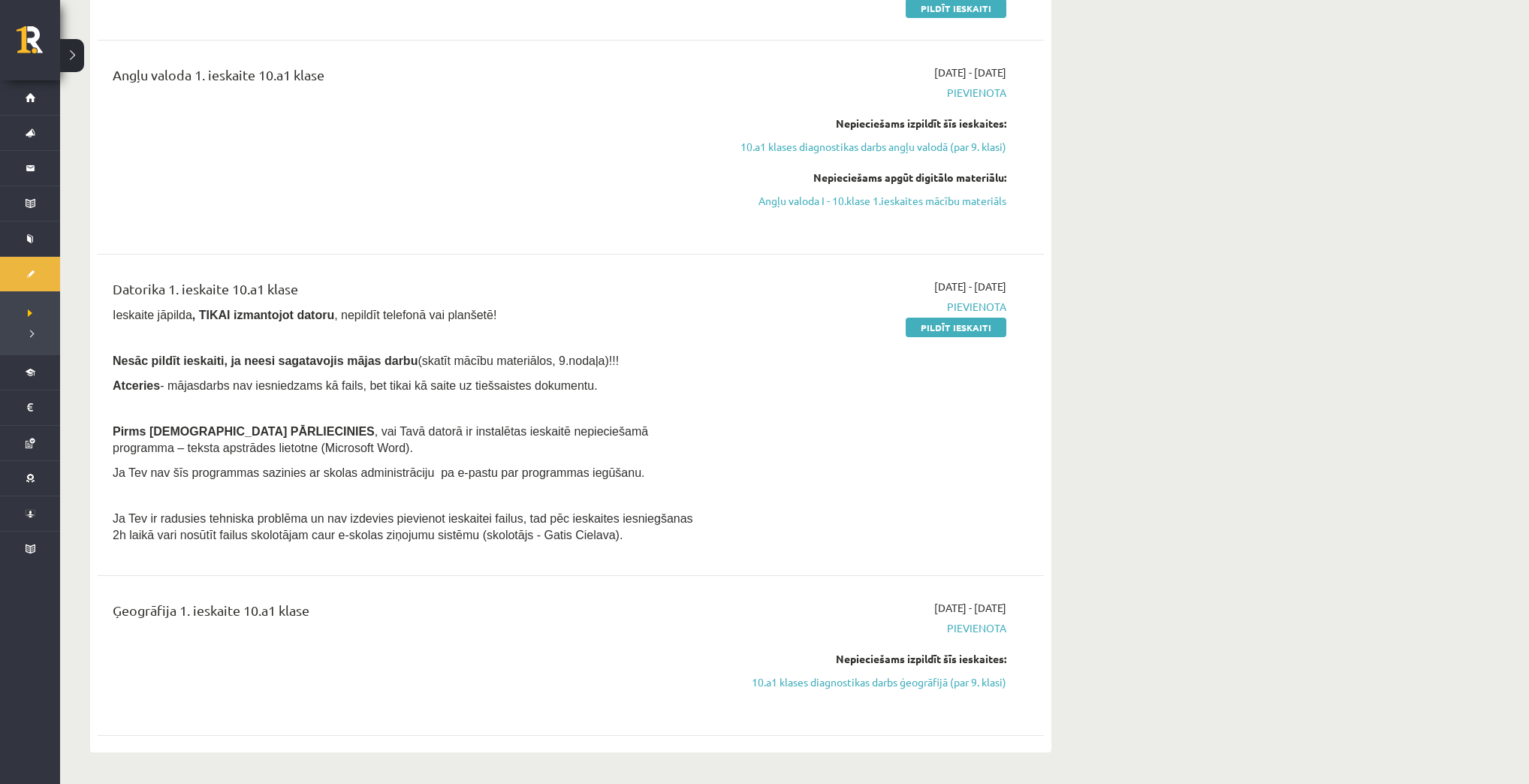
click at [114, 284] on div "Datorika 1. ieskaite 10.a1 klase Ieskaite jāpilda , TIKAI izmantojot datoru , n…" at bounding box center [407, 415] width 611 height 273
drag, startPoint x: 110, startPoint y: 286, endPoint x: 314, endPoint y: 251, distance: 207.0
click at [310, 269] on div "Datorika 1. ieskaite 10.a1 klase Ieskaite jāpilda , TIKAI izmantojot datoru , n…" at bounding box center [570, 415] width 946 height 303
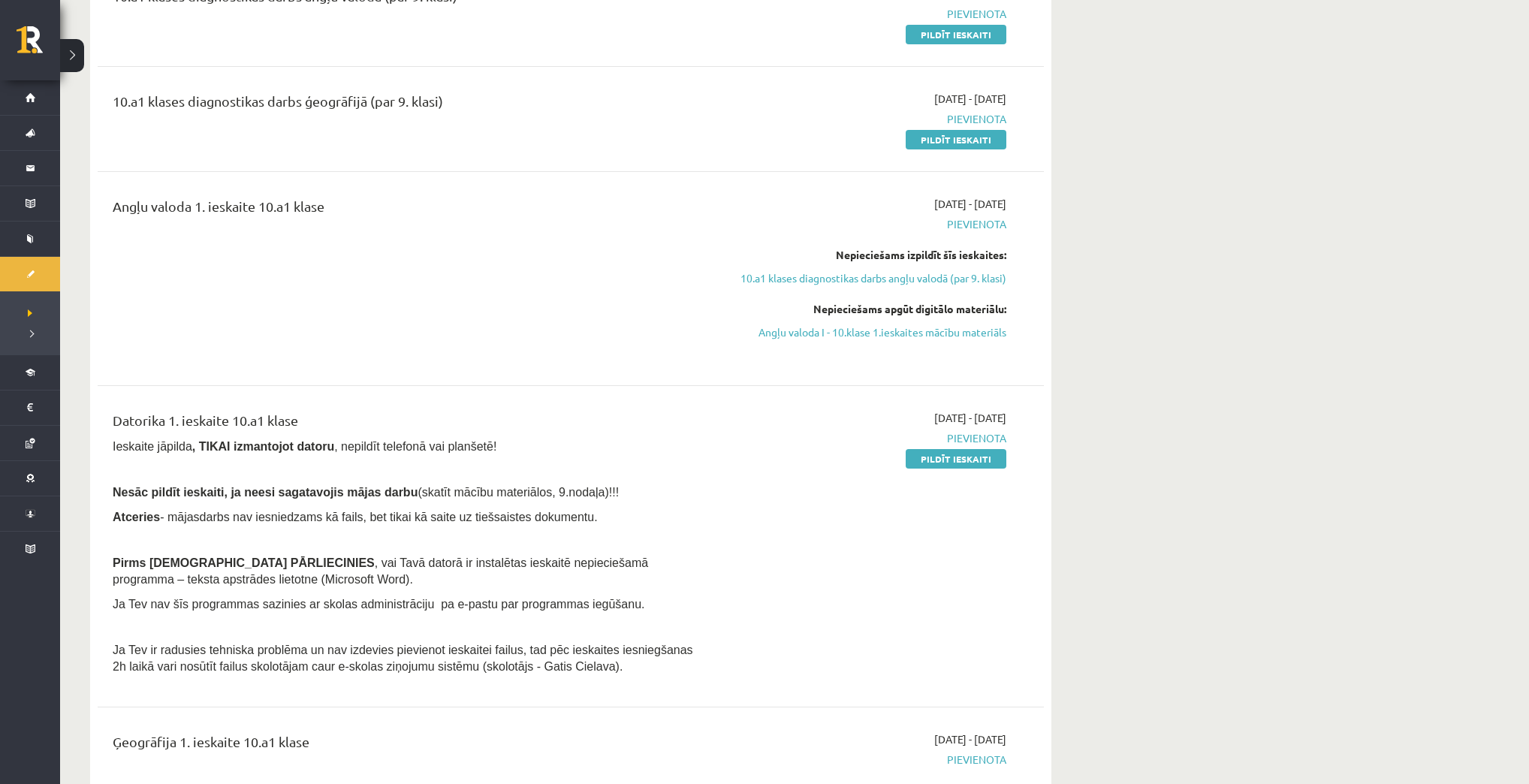
scroll to position [240, 0]
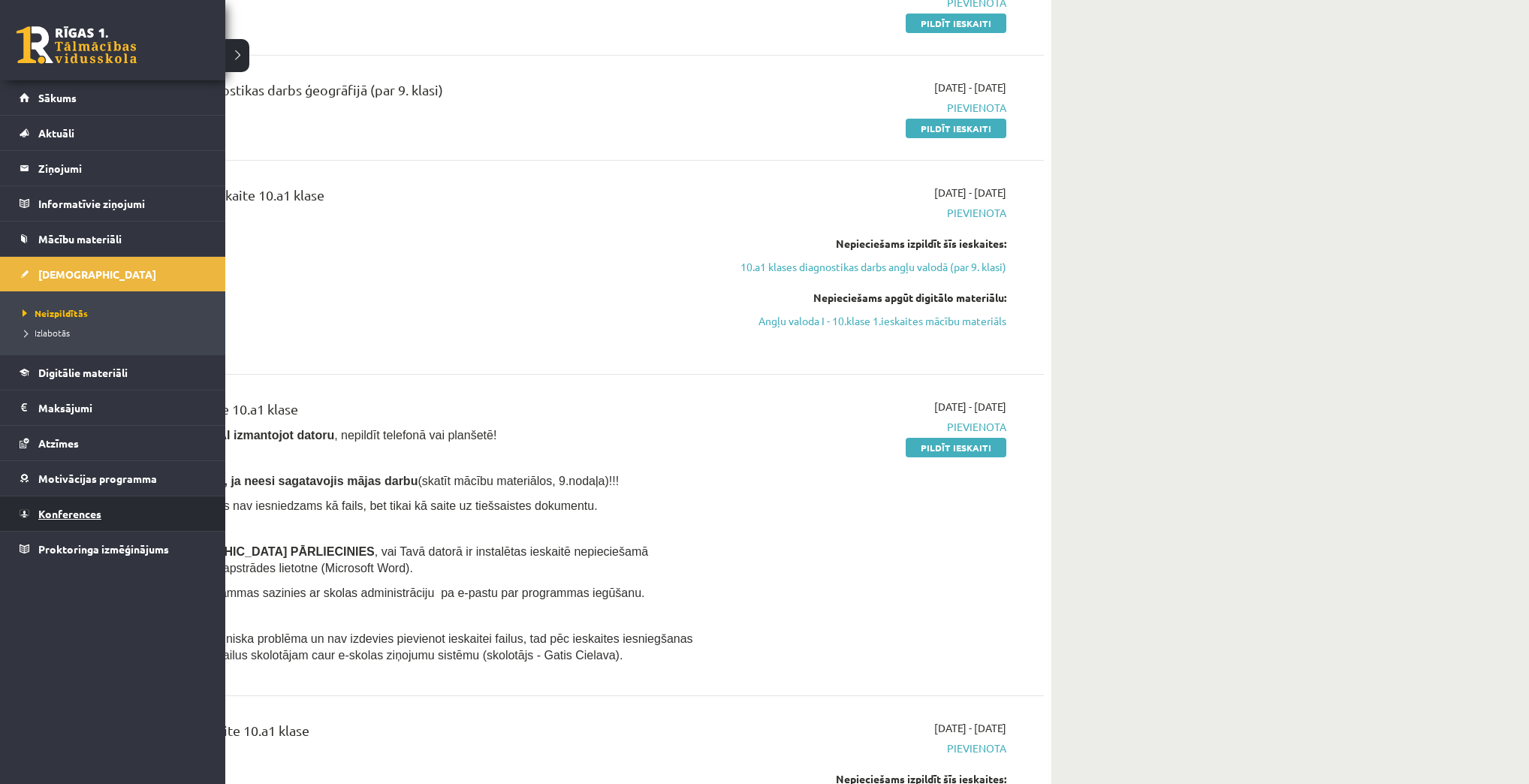
click at [46, 508] on span "Konferences" at bounding box center [70, 513] width 63 height 14
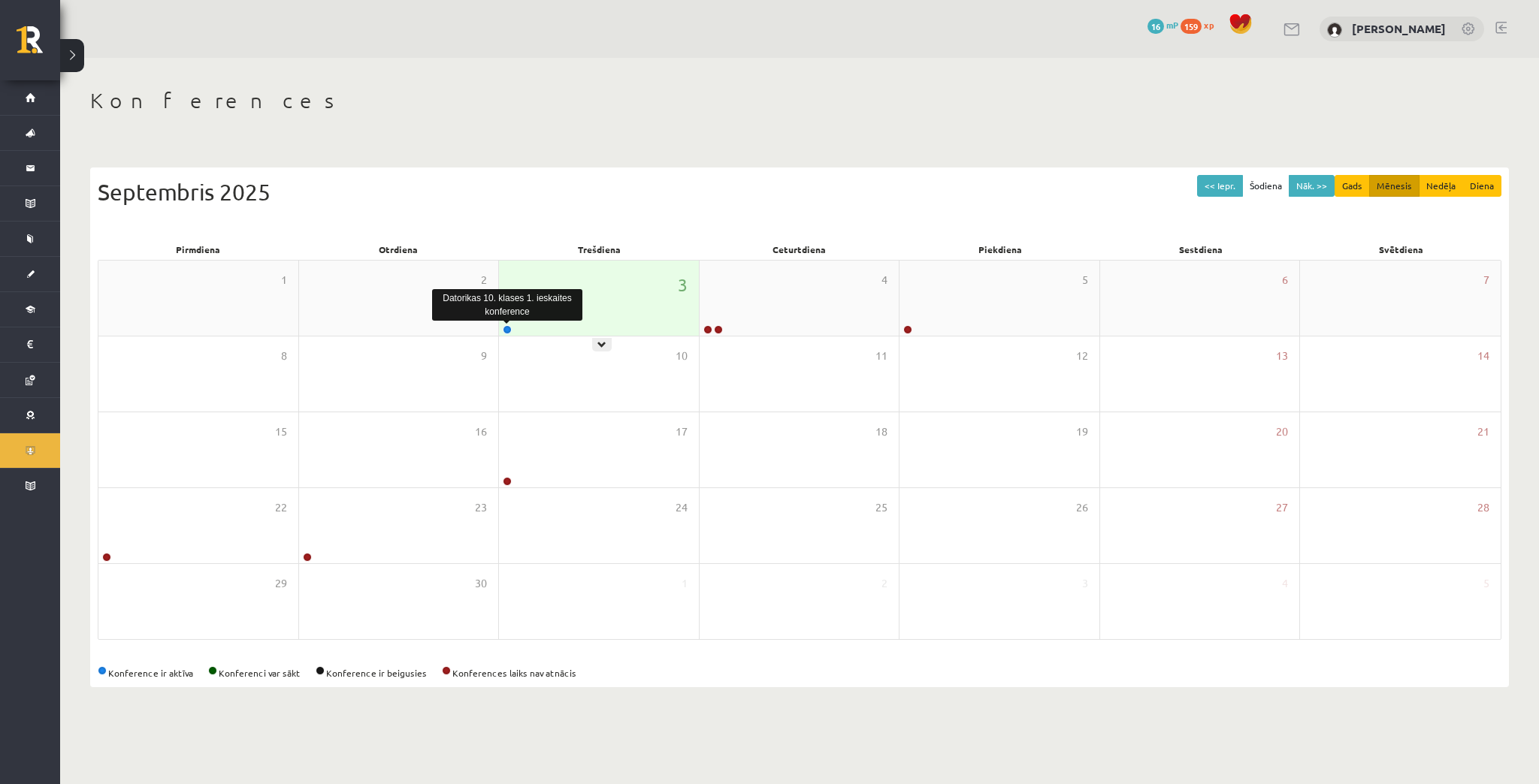
click at [510, 327] on link at bounding box center [507, 329] width 9 height 9
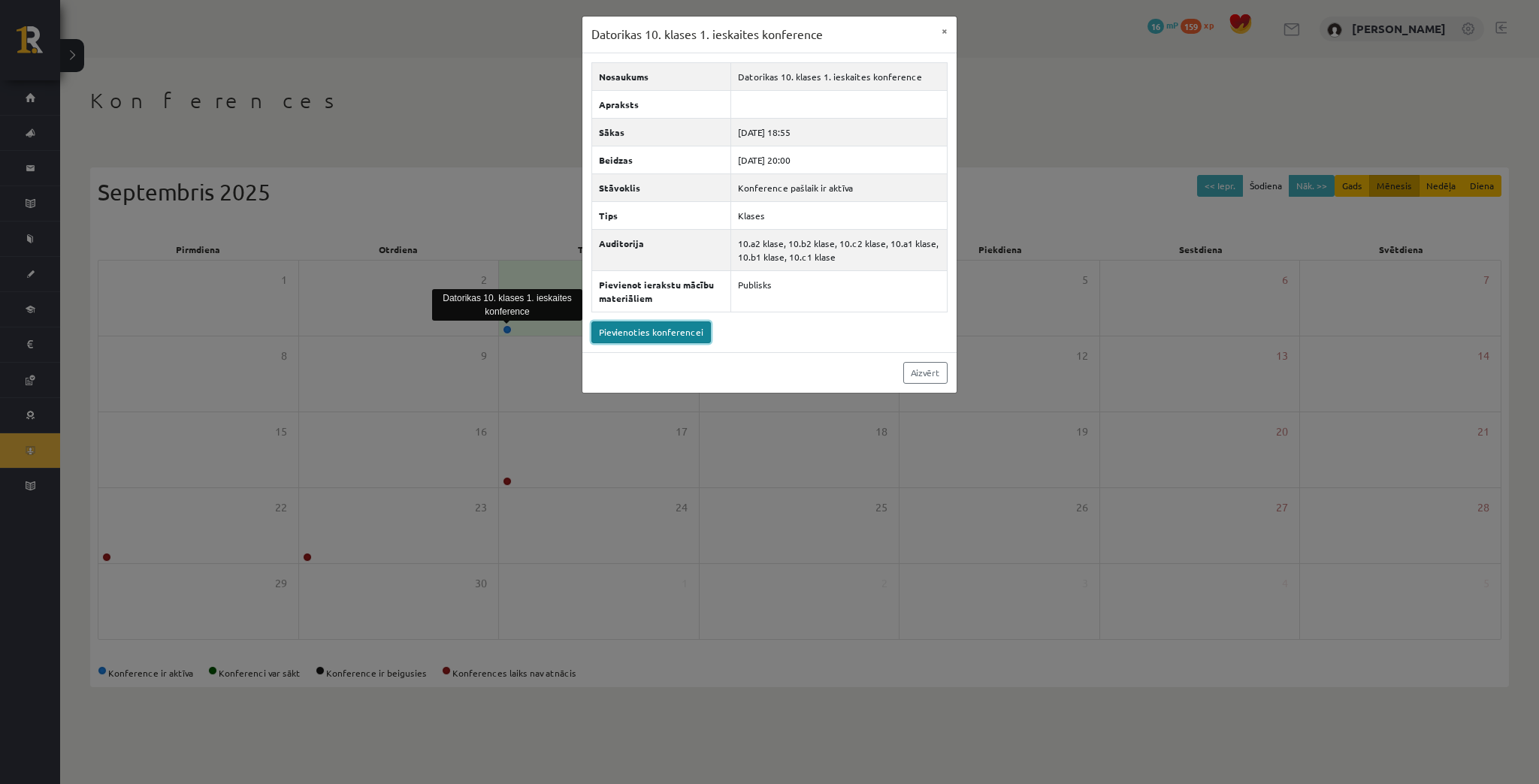
click at [653, 329] on link "Pievienoties konferencei" at bounding box center [651, 332] width 119 height 22
click at [912, 370] on link "Aizvērt" at bounding box center [925, 373] width 45 height 22
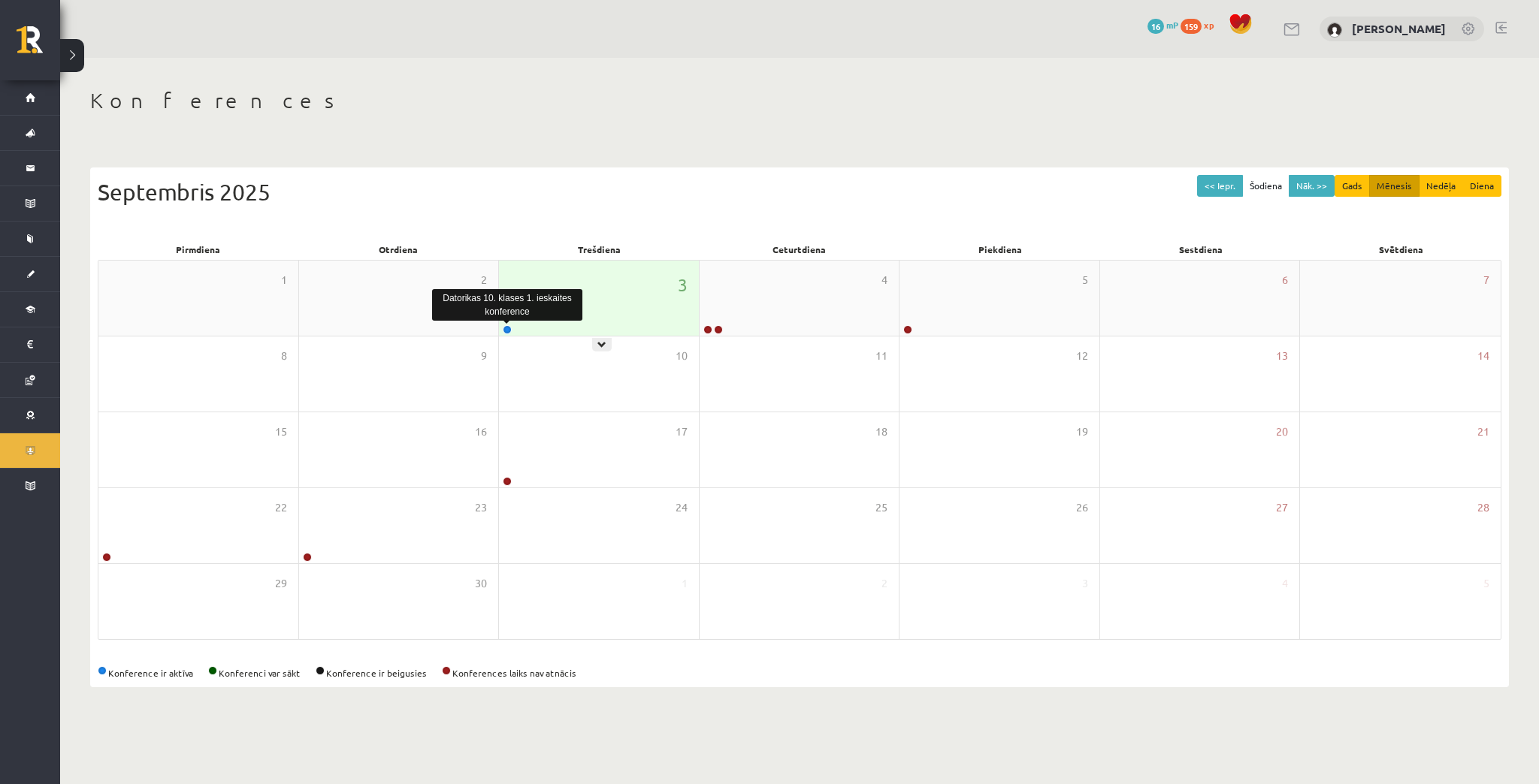
click at [505, 330] on link at bounding box center [507, 329] width 9 height 9
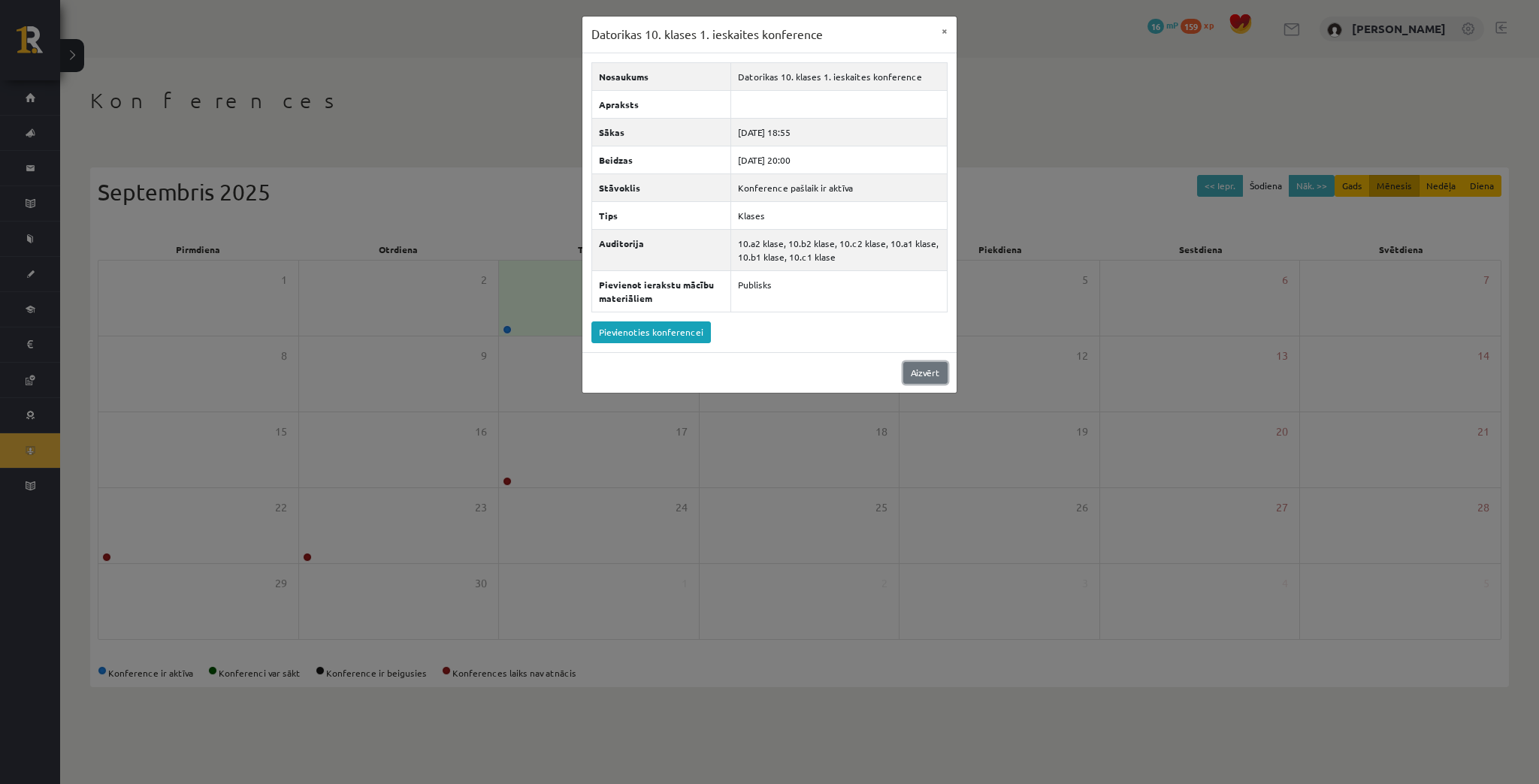
click at [928, 367] on link "Aizvērt" at bounding box center [925, 373] width 45 height 22
